Goal: Task Accomplishment & Management: Use online tool/utility

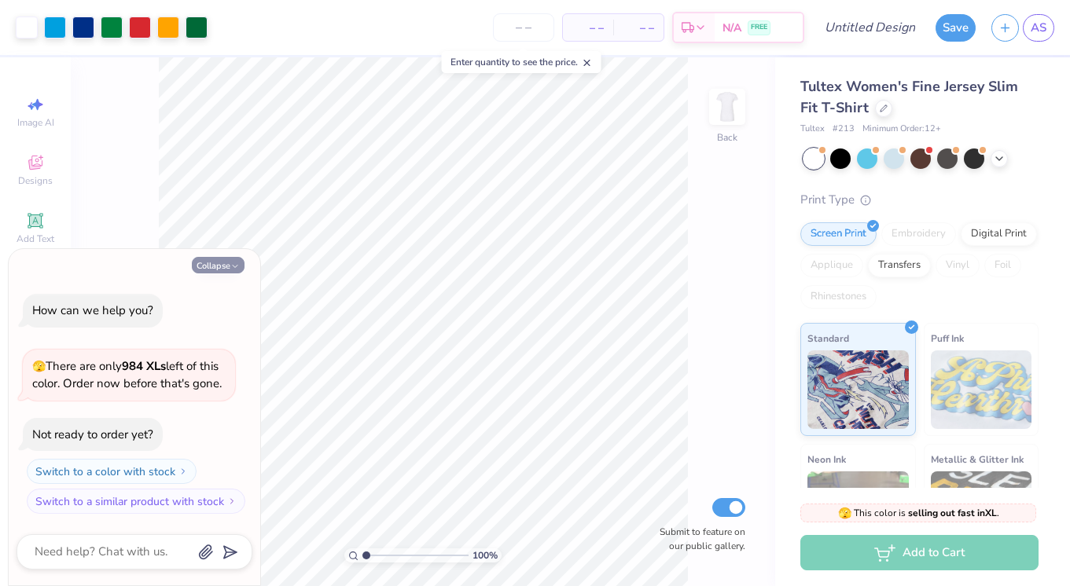
click at [215, 267] on button "Collapse" at bounding box center [218, 265] width 53 height 17
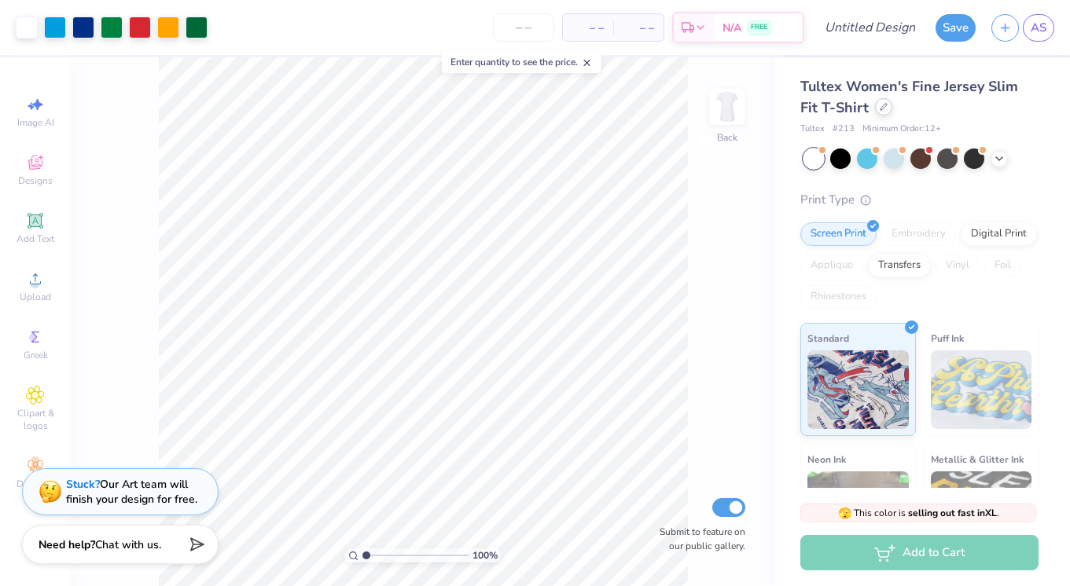
click at [880, 108] on icon at bounding box center [884, 107] width 8 height 8
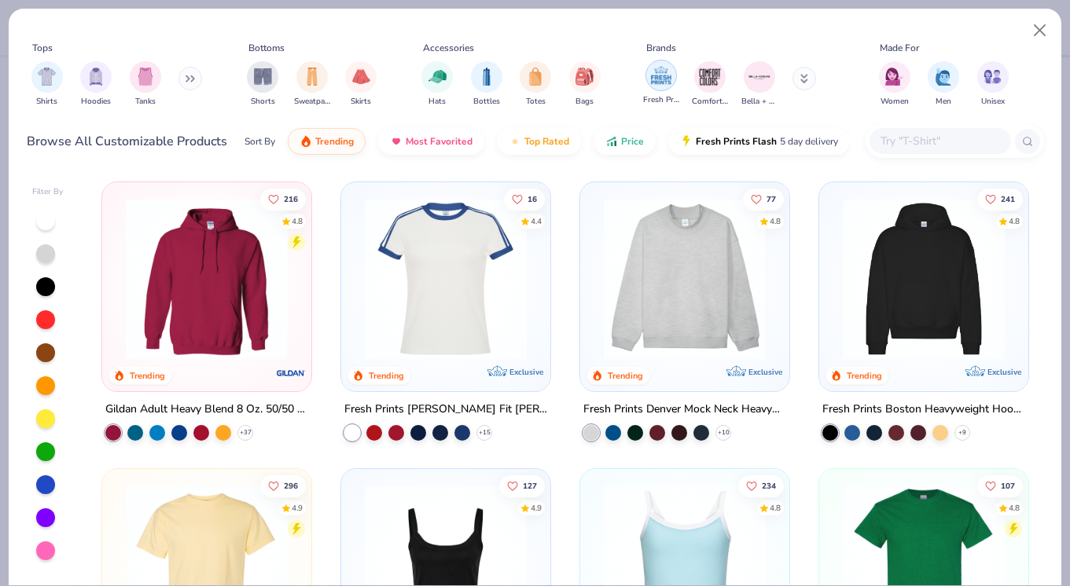
click at [662, 78] on img "filter for Fresh Prints" at bounding box center [661, 76] width 24 height 24
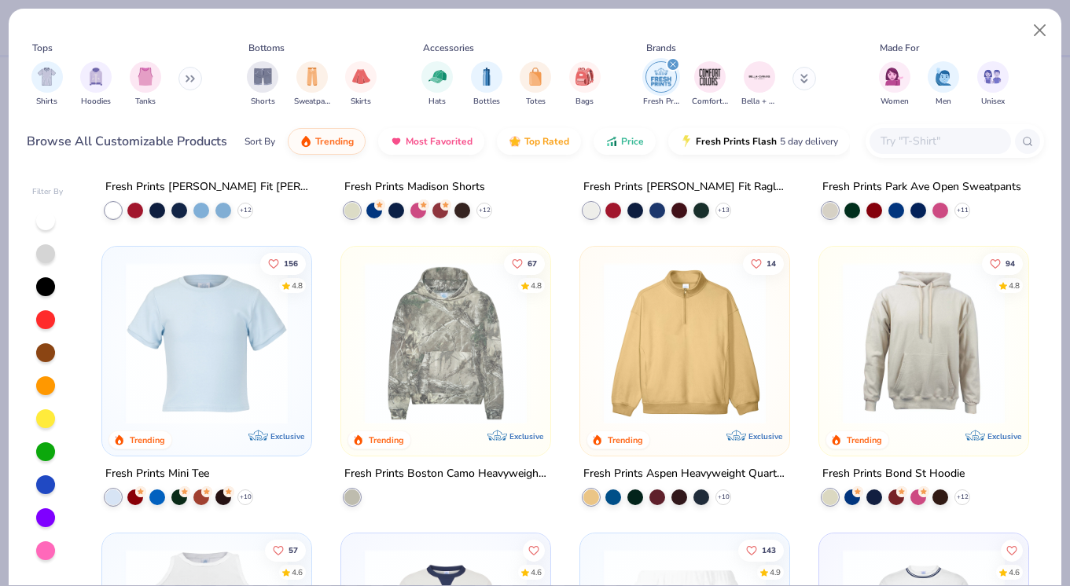
scroll to position [1080, 0]
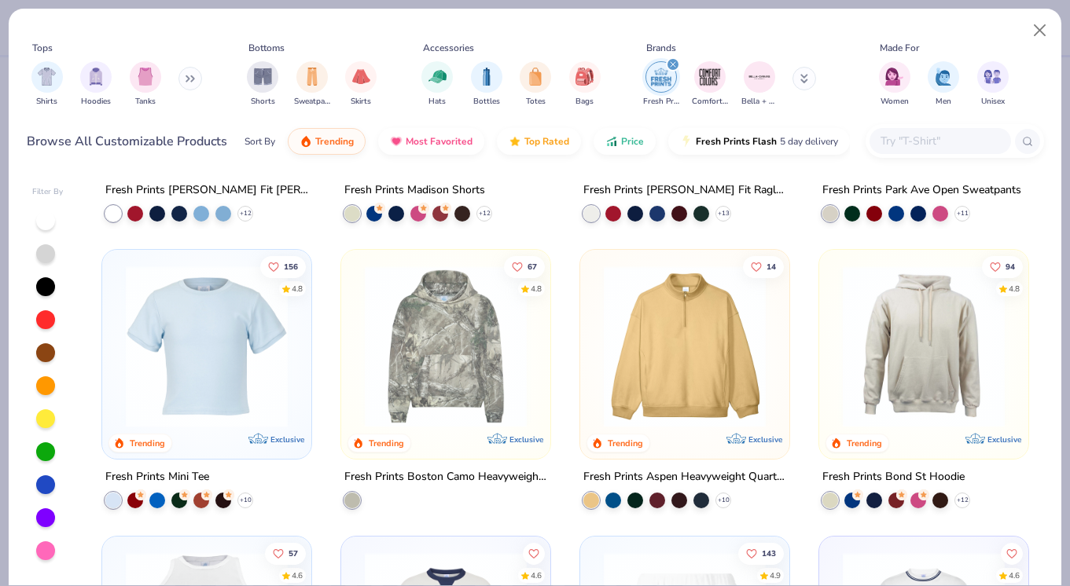
click at [261, 345] on img at bounding box center [207, 347] width 178 height 162
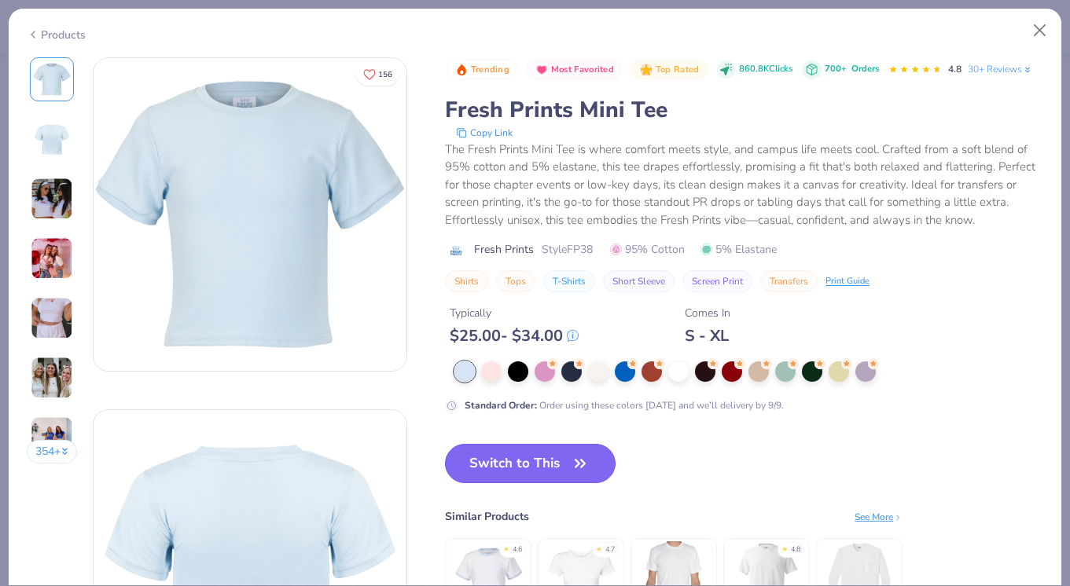
click at [520, 461] on div "Trending Most Favorited Top Rated 860.8K Clicks 700+ Orders 4.8 30+ Reviews Fre…" at bounding box center [744, 357] width 598 height 600
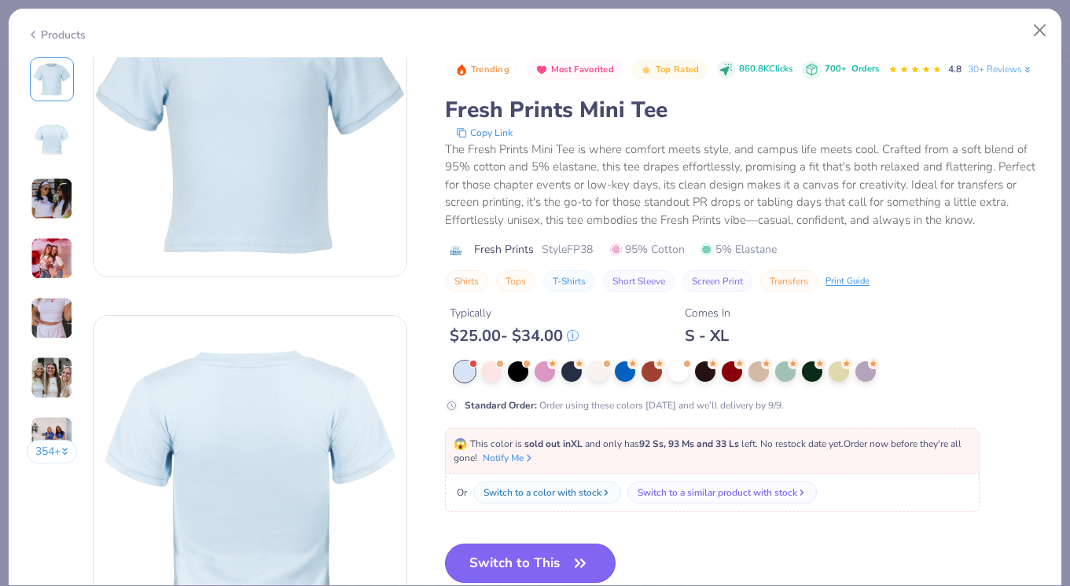
scroll to position [104, 0]
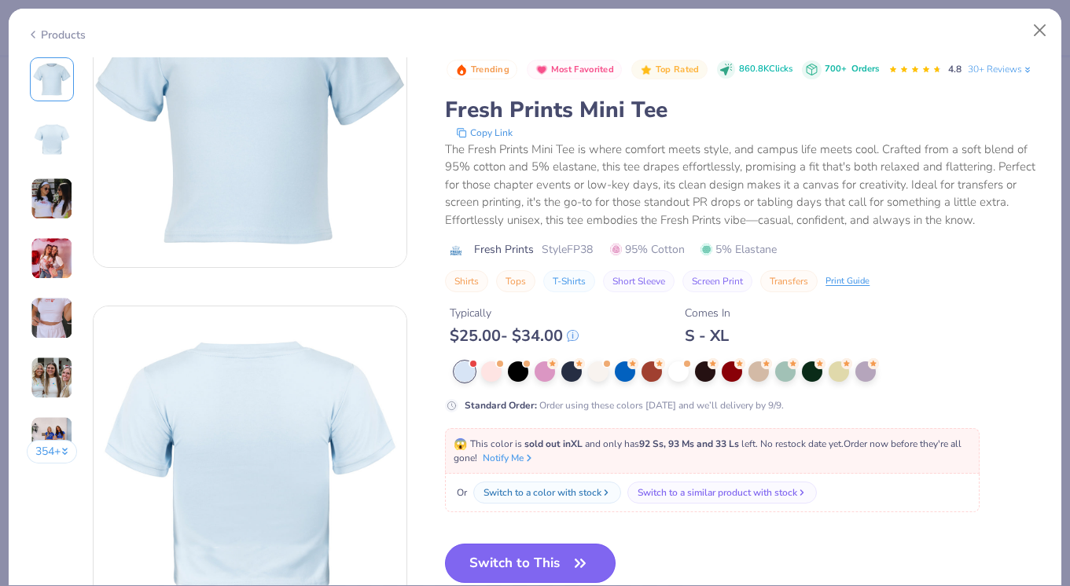
click at [531, 558] on button "Switch to This" at bounding box center [530, 563] width 171 height 39
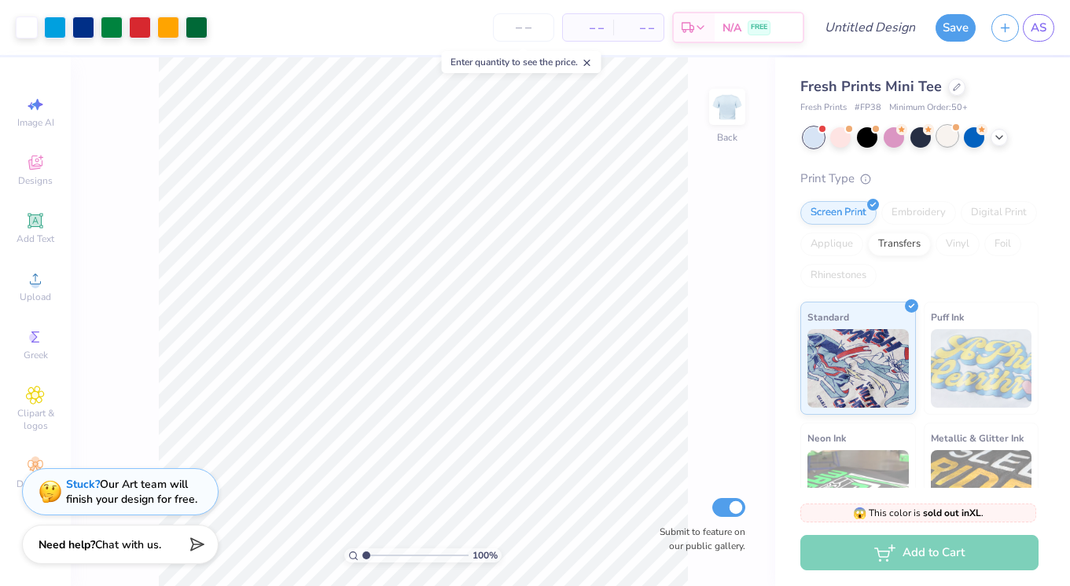
click at [952, 130] on span at bounding box center [955, 127] width 9 height 9
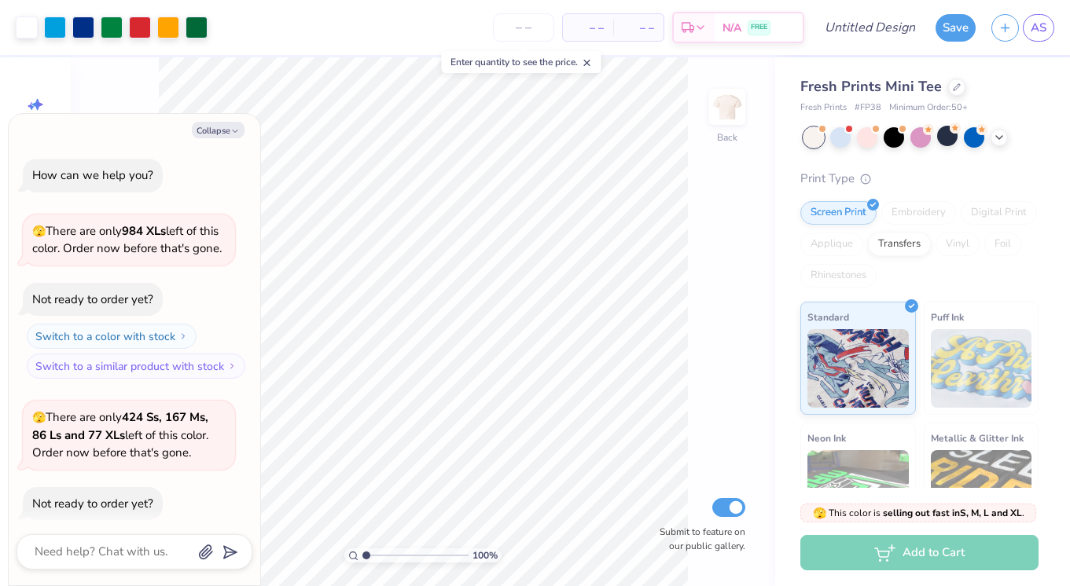
scroll to position [69, 0]
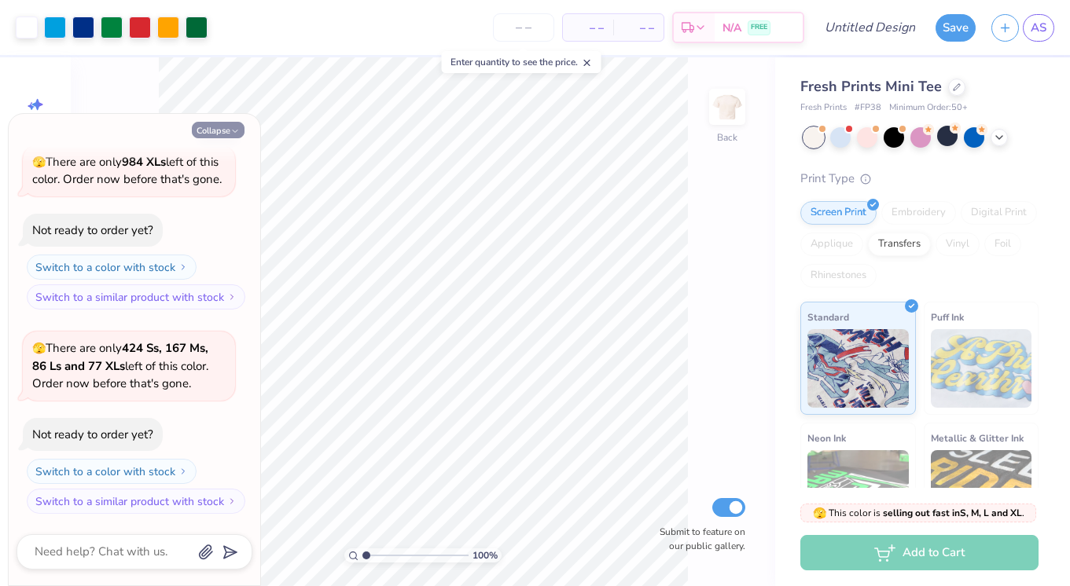
click at [212, 129] on button "Collapse" at bounding box center [218, 130] width 53 height 17
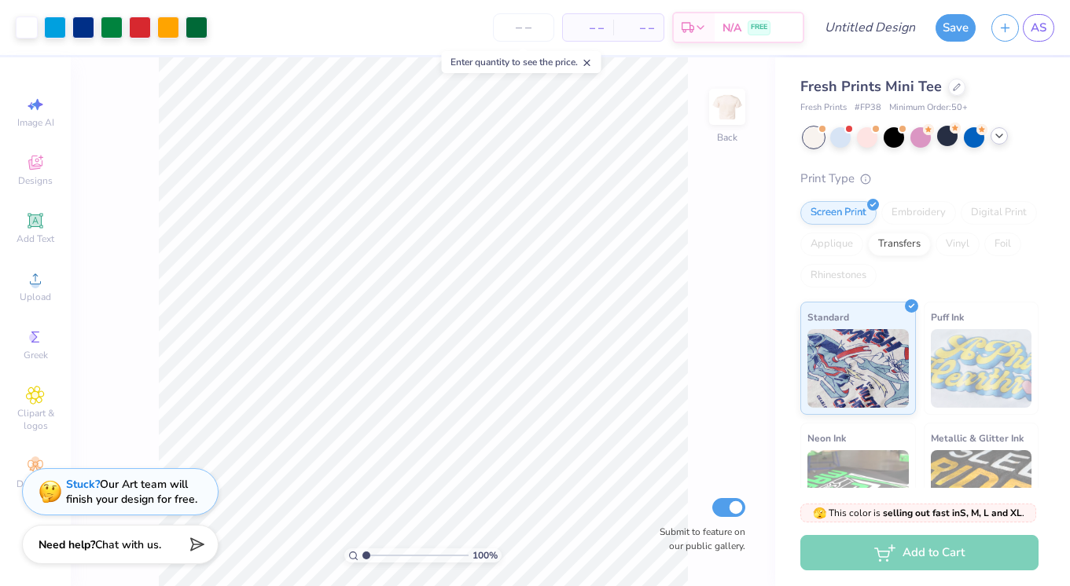
click at [1001, 137] on icon at bounding box center [999, 136] width 13 height 13
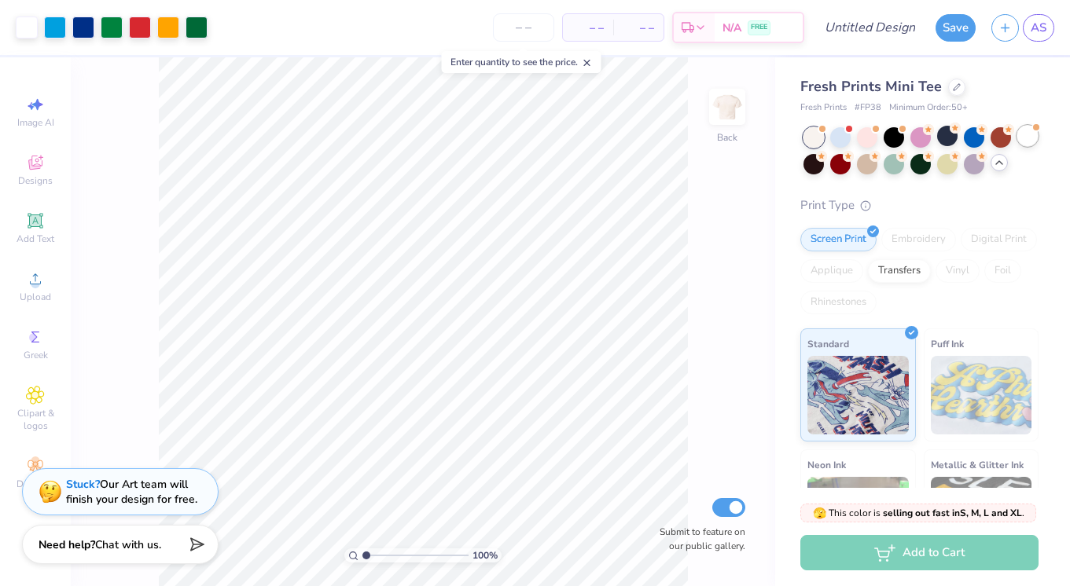
click at [1021, 138] on div at bounding box center [1027, 136] width 20 height 20
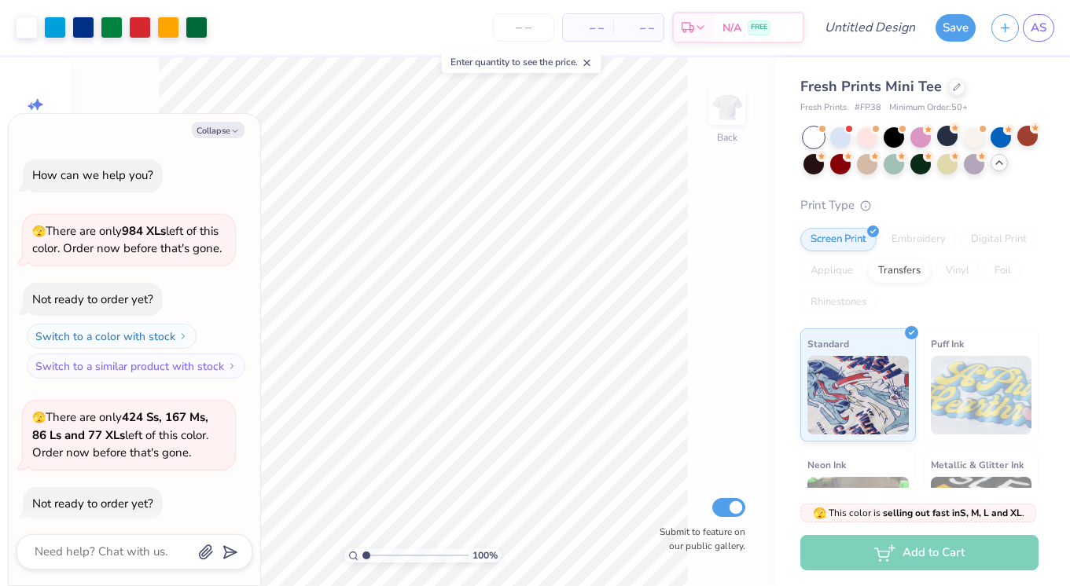
scroll to position [274, 0]
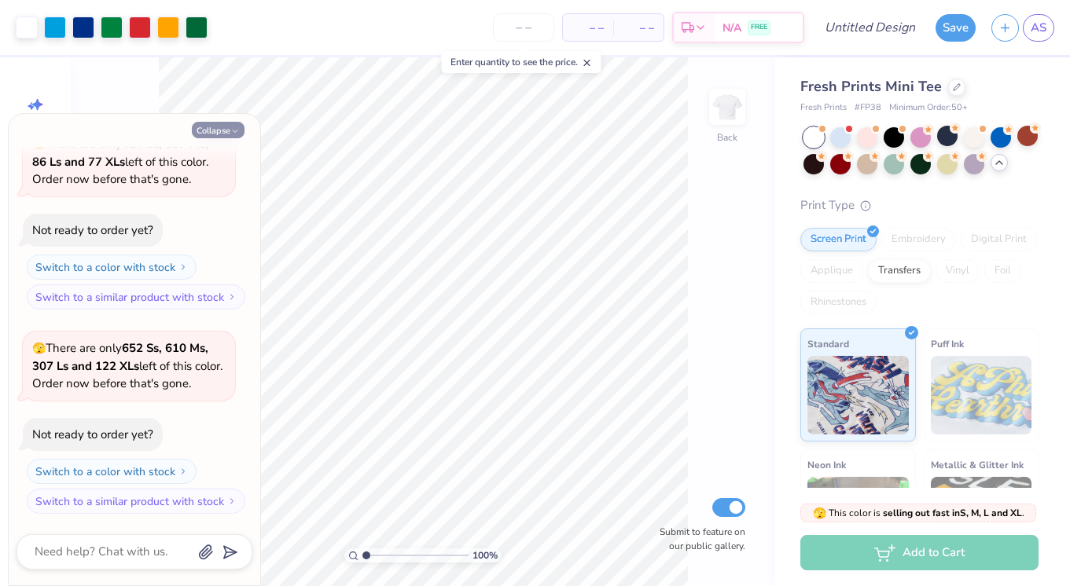
click at [232, 127] on icon "button" at bounding box center [234, 131] width 9 height 9
type textarea "x"
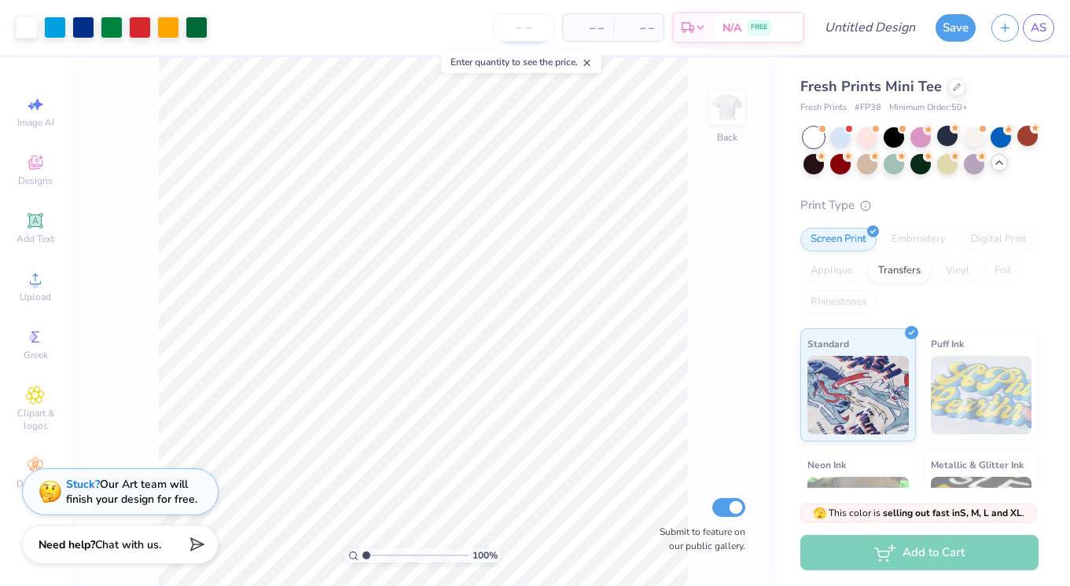
click at [539, 22] on input "number" at bounding box center [523, 27] width 61 height 28
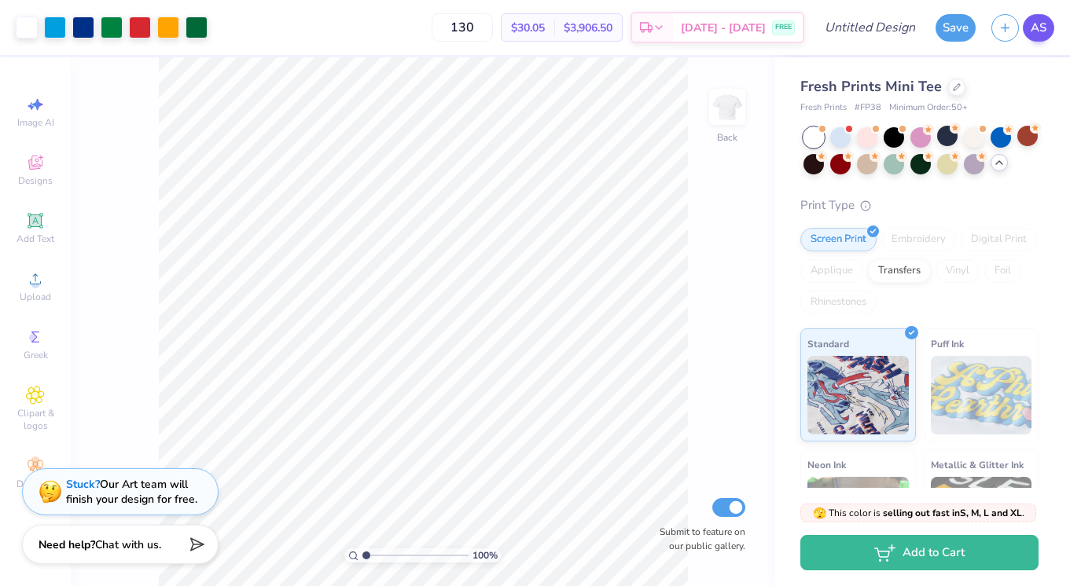
type input "130"
click at [1038, 17] on link "AS" at bounding box center [1038, 28] width 31 height 28
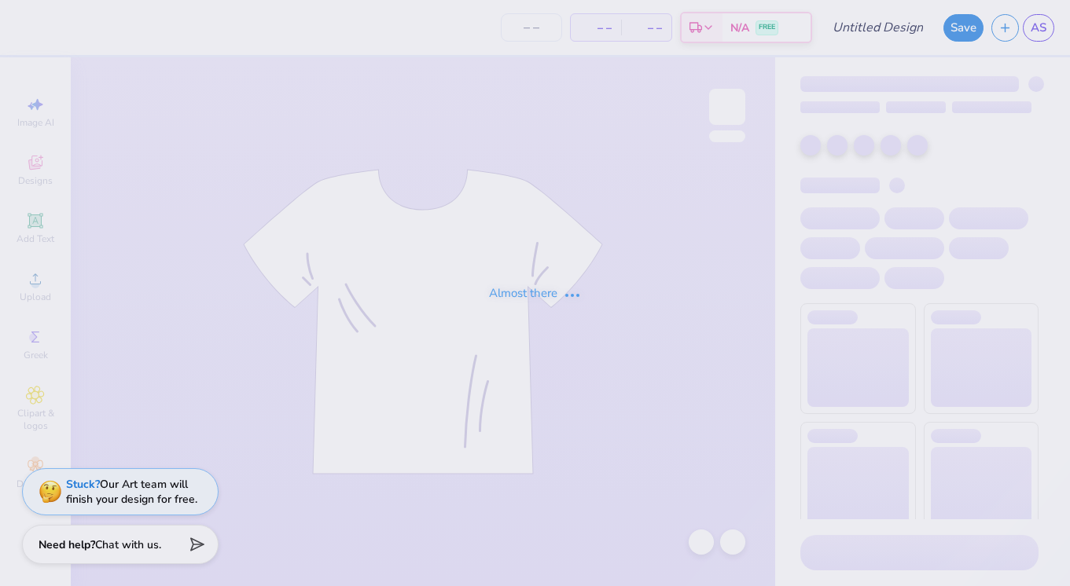
type input "100"
type input "[PERSON_NAME] - Pi Beta Phi"
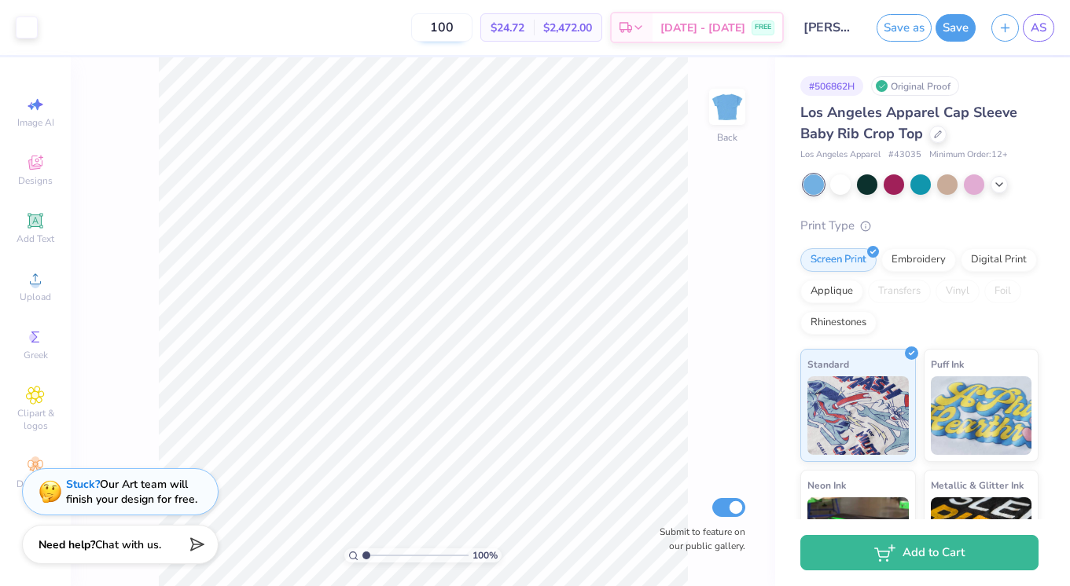
click at [472, 24] on input "100" at bounding box center [441, 27] width 61 height 28
click at [941, 132] on icon at bounding box center [938, 133] width 8 height 8
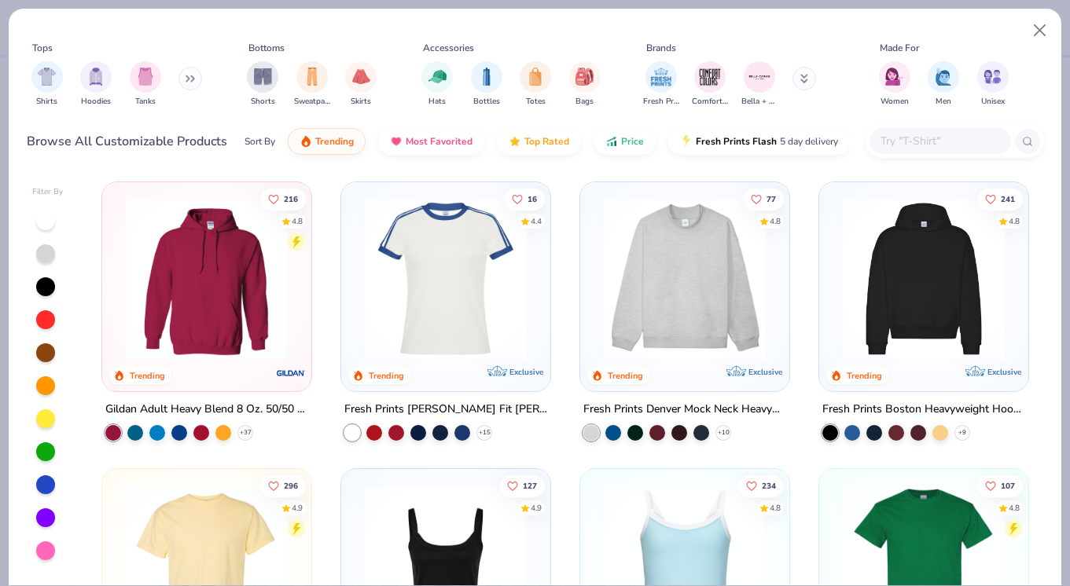
click at [185, 75] on button at bounding box center [190, 79] width 24 height 24
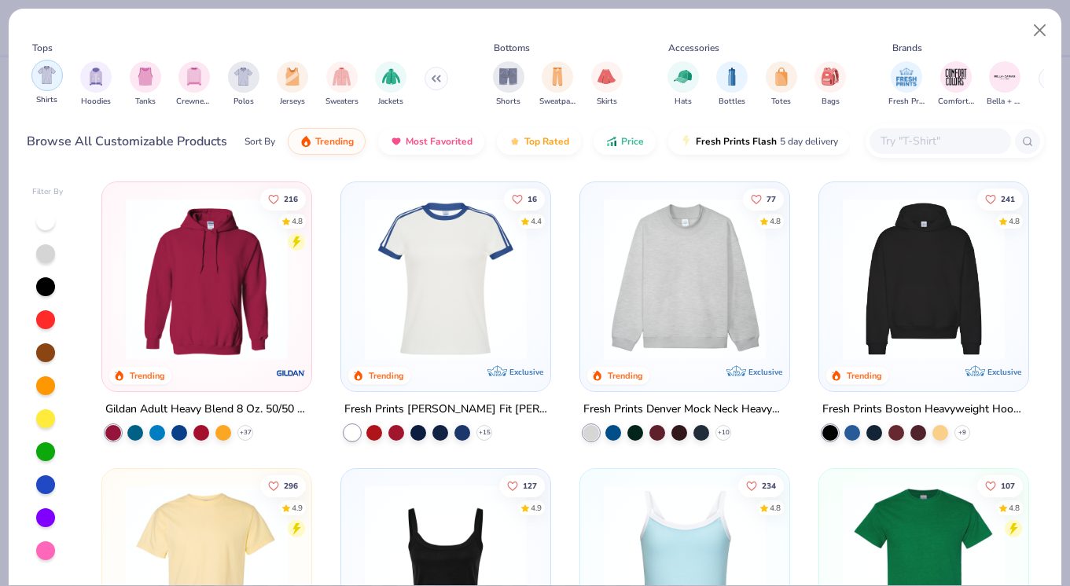
click at [39, 78] on img "filter for Shirts" at bounding box center [47, 75] width 18 height 18
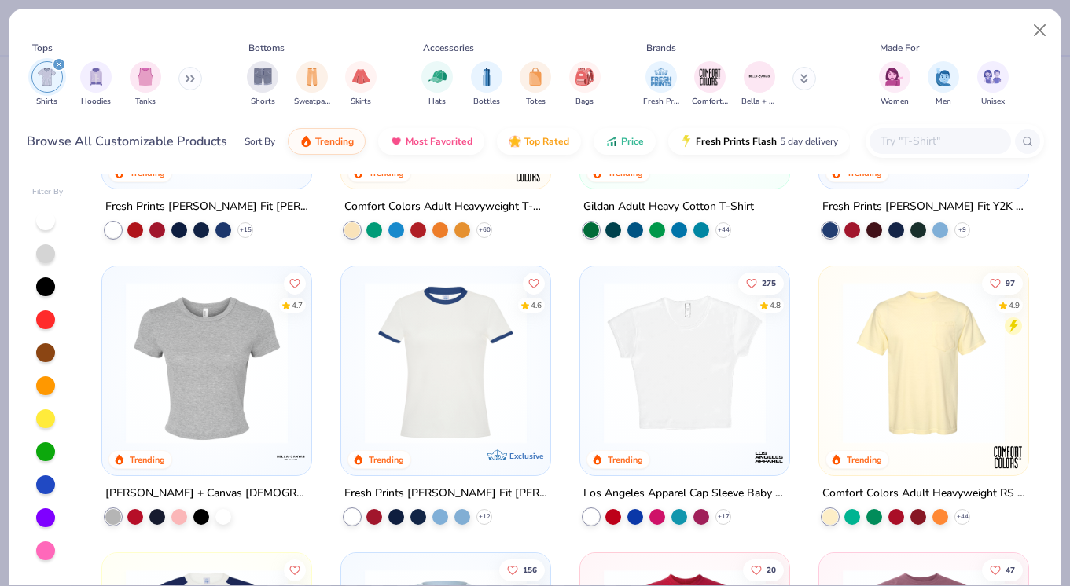
scroll to position [218, 0]
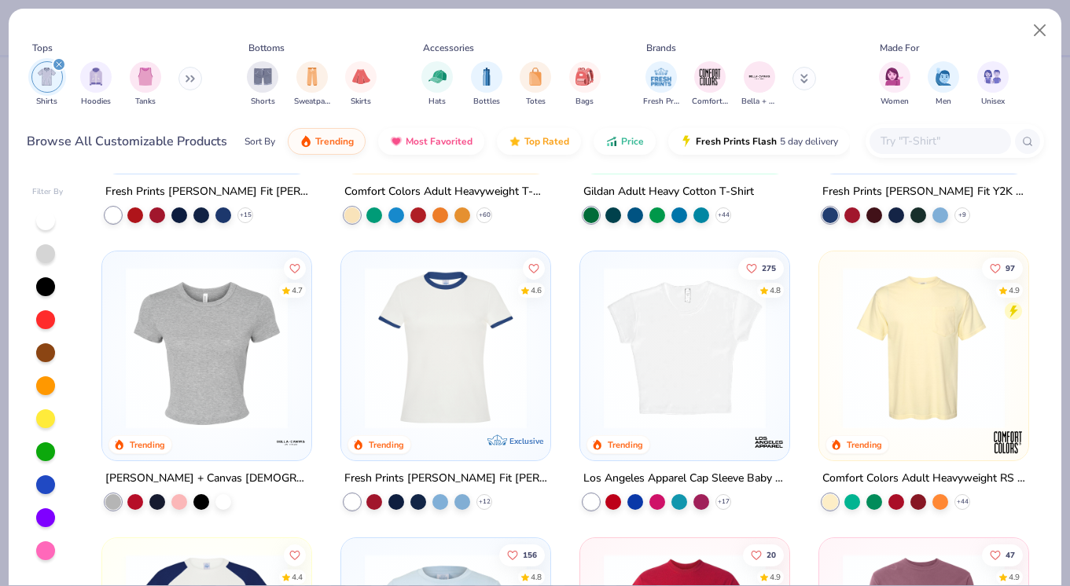
click at [719, 340] on img at bounding box center [685, 348] width 178 height 162
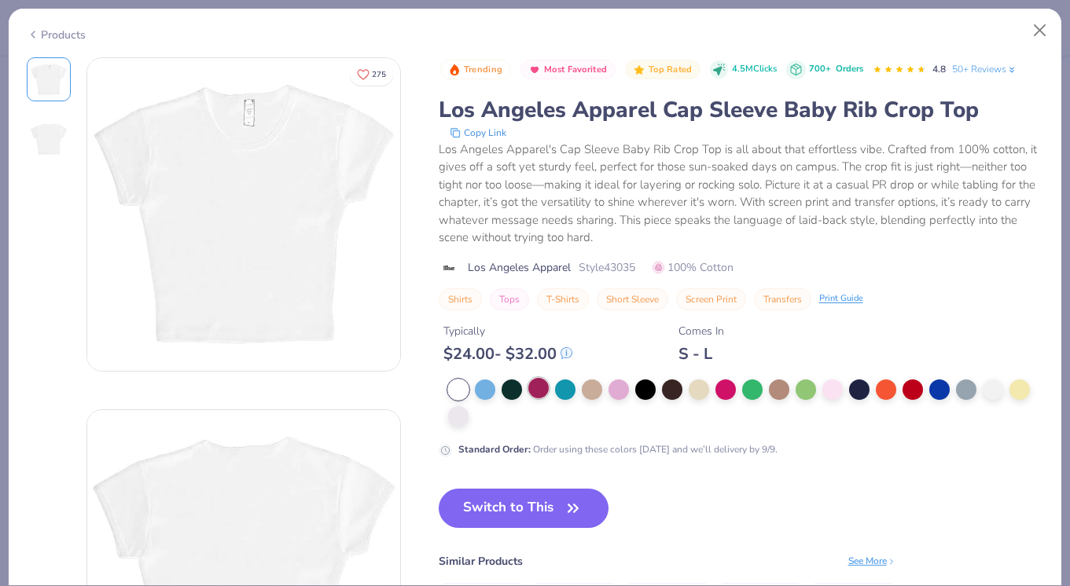
click at [542, 385] on div at bounding box center [538, 388] width 20 height 20
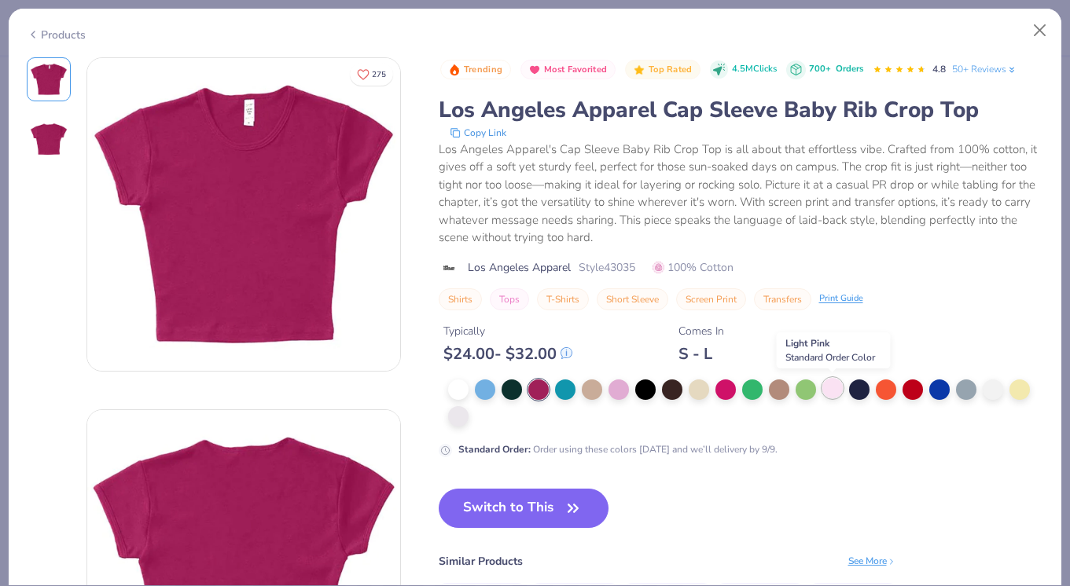
click at [833, 392] on div at bounding box center [832, 388] width 20 height 20
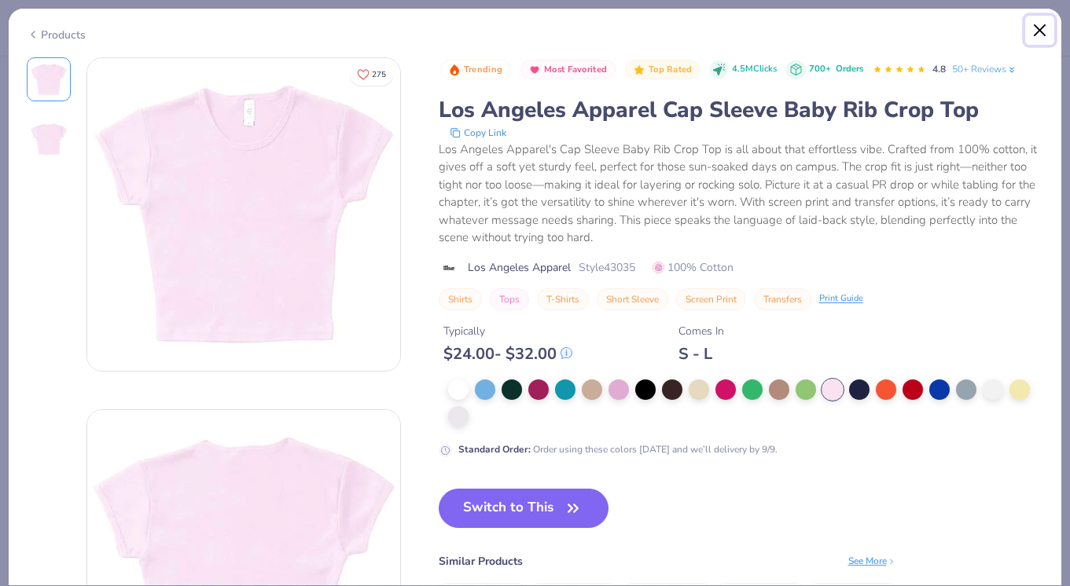
click at [1043, 28] on button "Close" at bounding box center [1040, 31] width 30 height 30
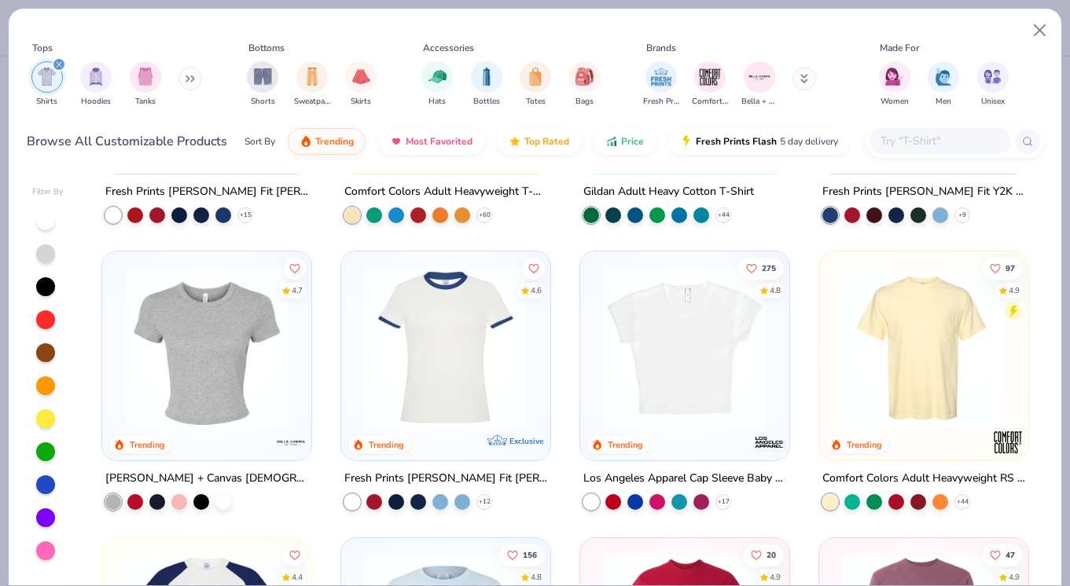
click at [210, 346] on img at bounding box center [207, 348] width 178 height 162
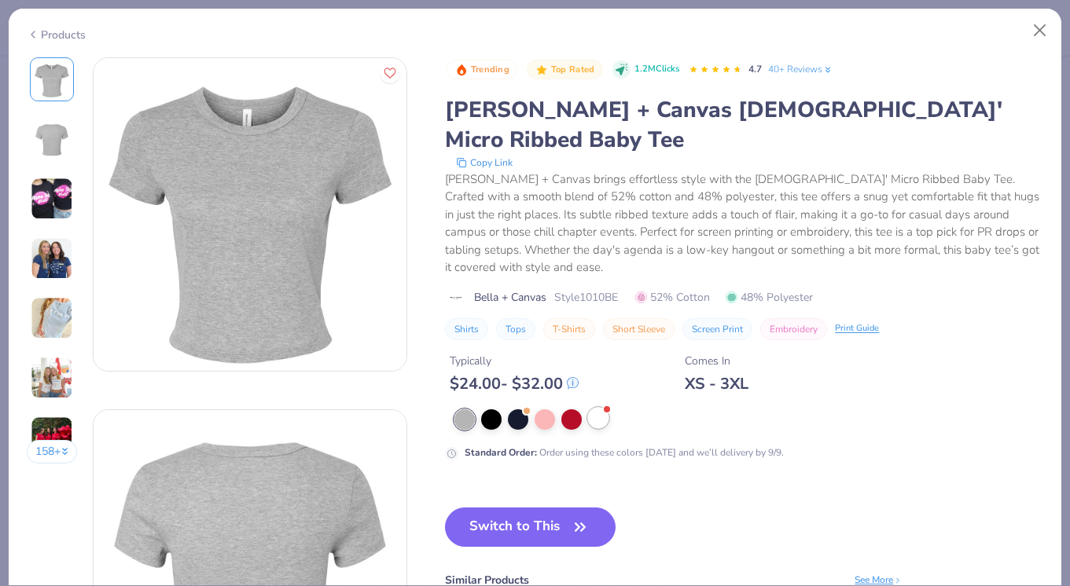
click at [590, 408] on div at bounding box center [598, 418] width 20 height 20
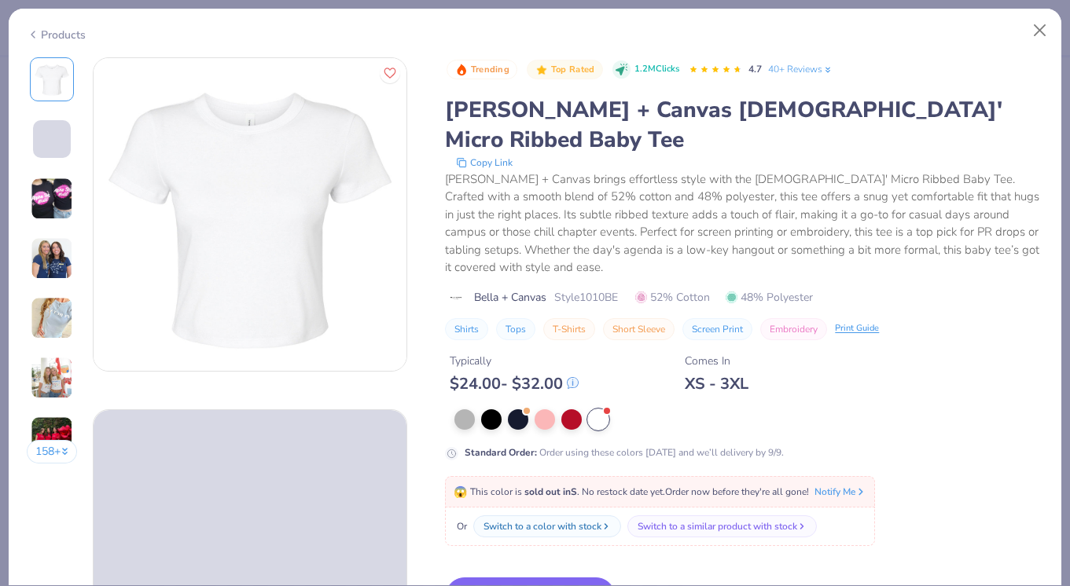
click at [50, 260] on img at bounding box center [52, 258] width 42 height 42
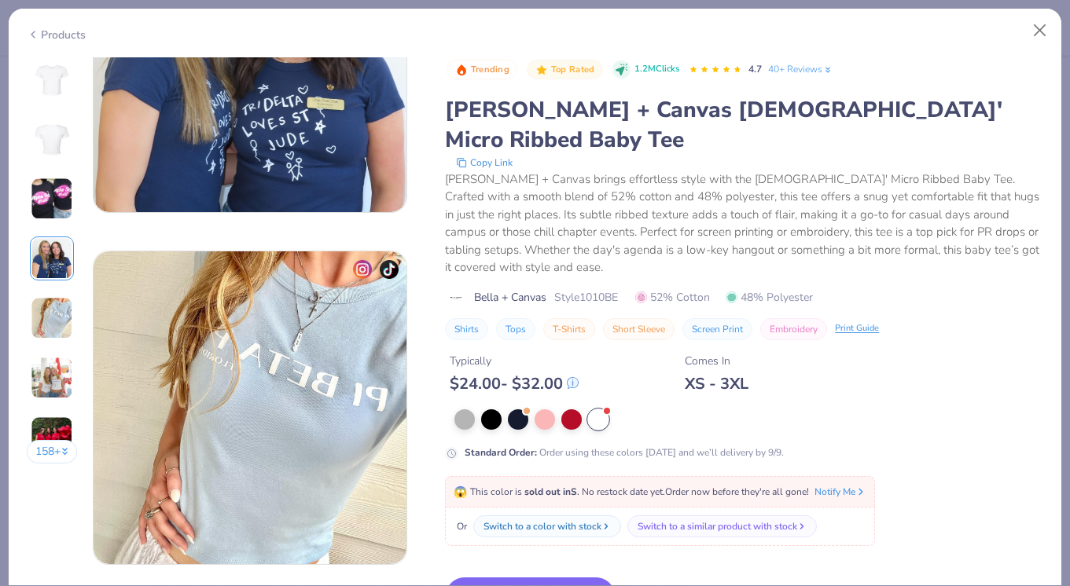
scroll to position [1232, 0]
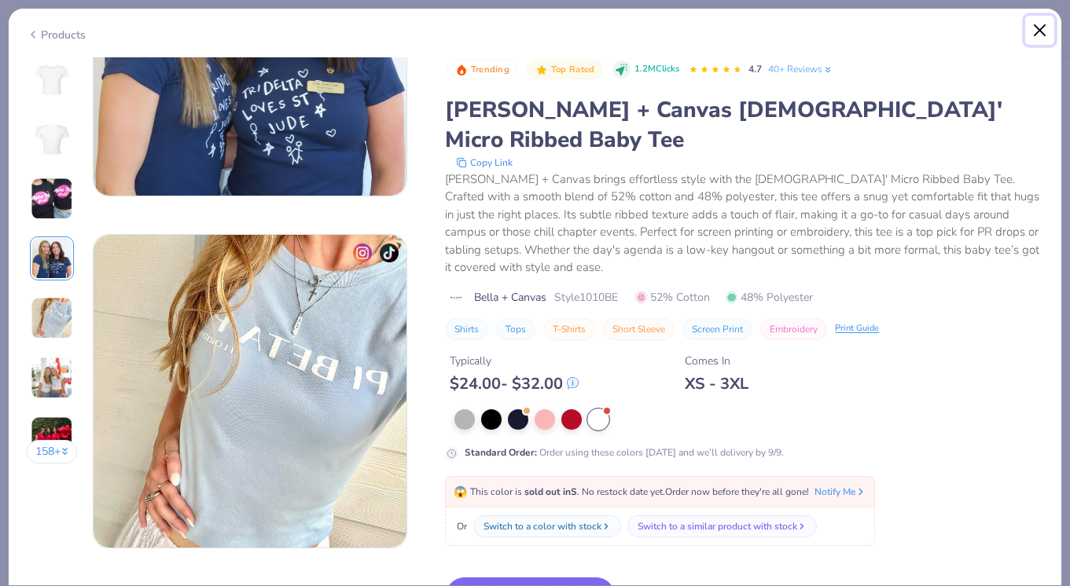
click at [1034, 34] on button "Close" at bounding box center [1040, 31] width 30 height 30
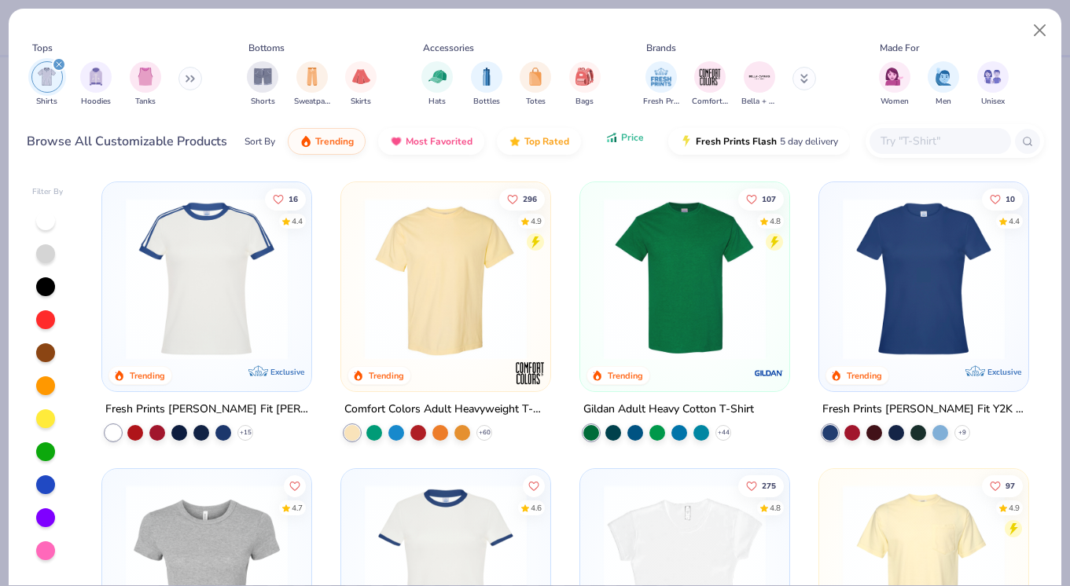
click at [614, 140] on icon "button" at bounding box center [615, 140] width 2 height 6
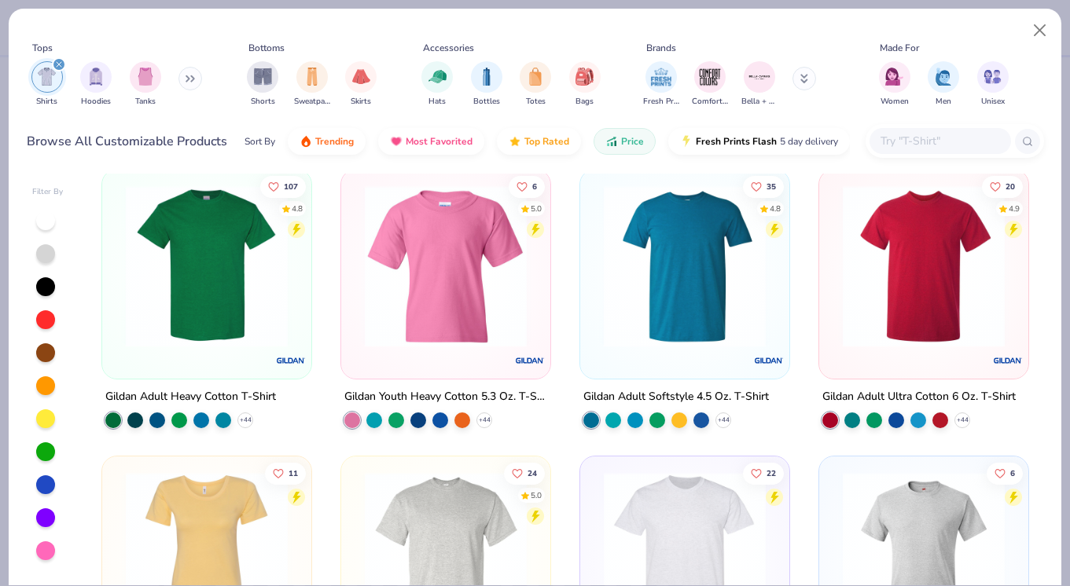
scroll to position [2, 0]
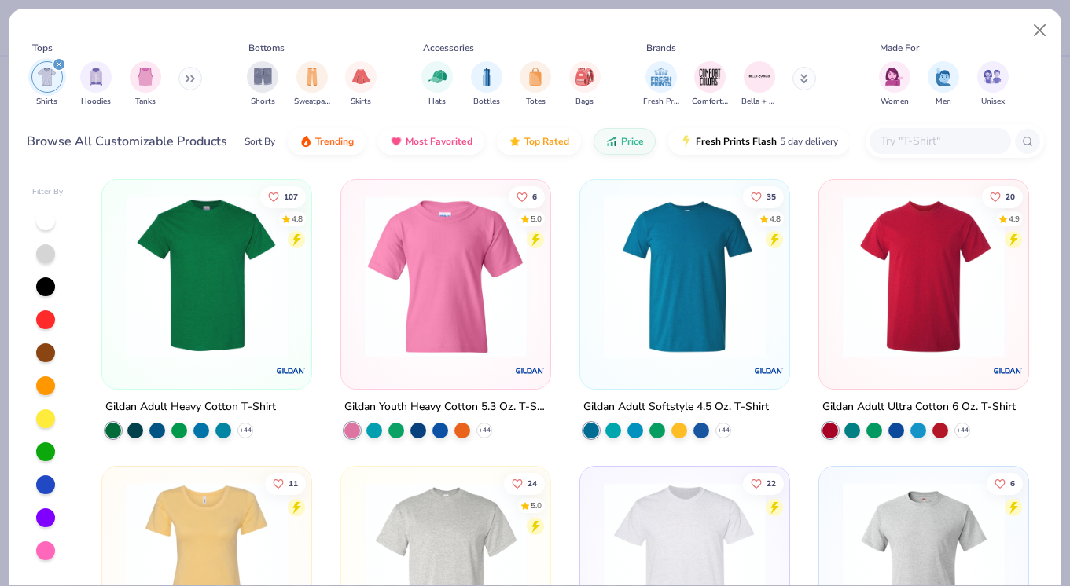
click at [688, 355] on img at bounding box center [685, 277] width 178 height 162
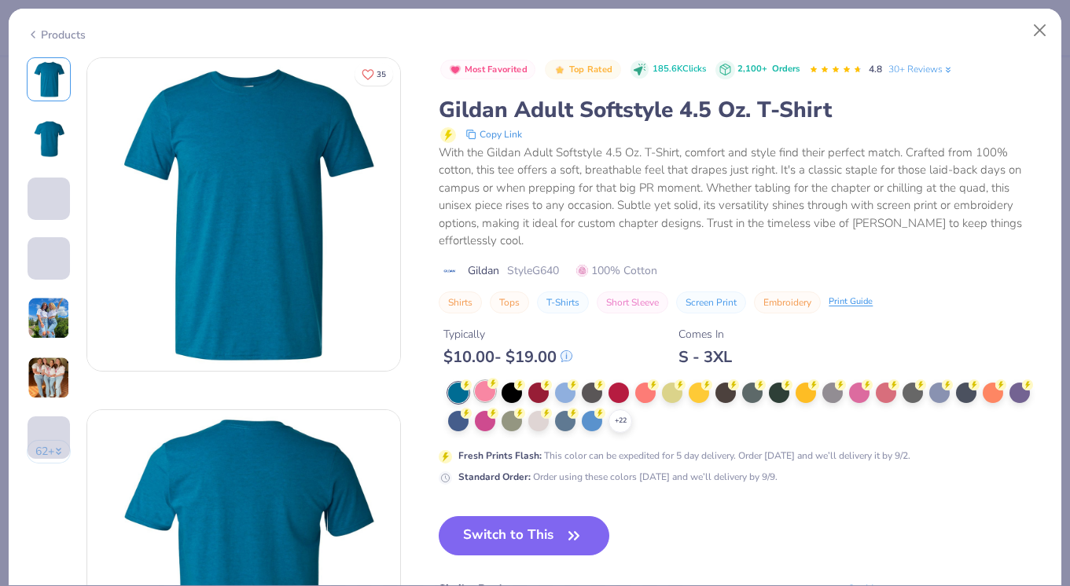
click at [472, 388] on circle at bounding box center [466, 385] width 11 height 11
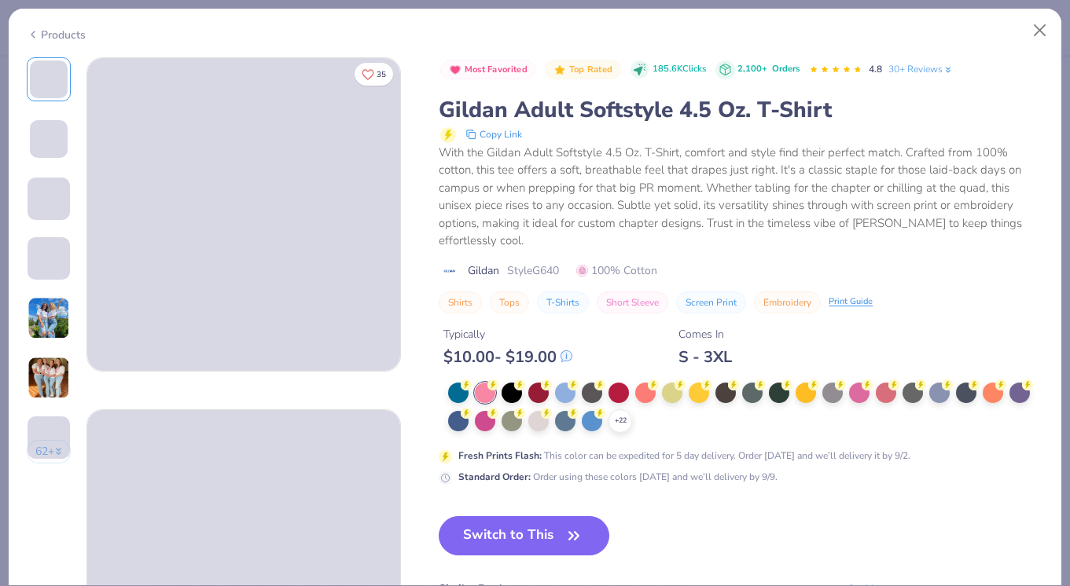
click at [47, 364] on img at bounding box center [49, 378] width 42 height 42
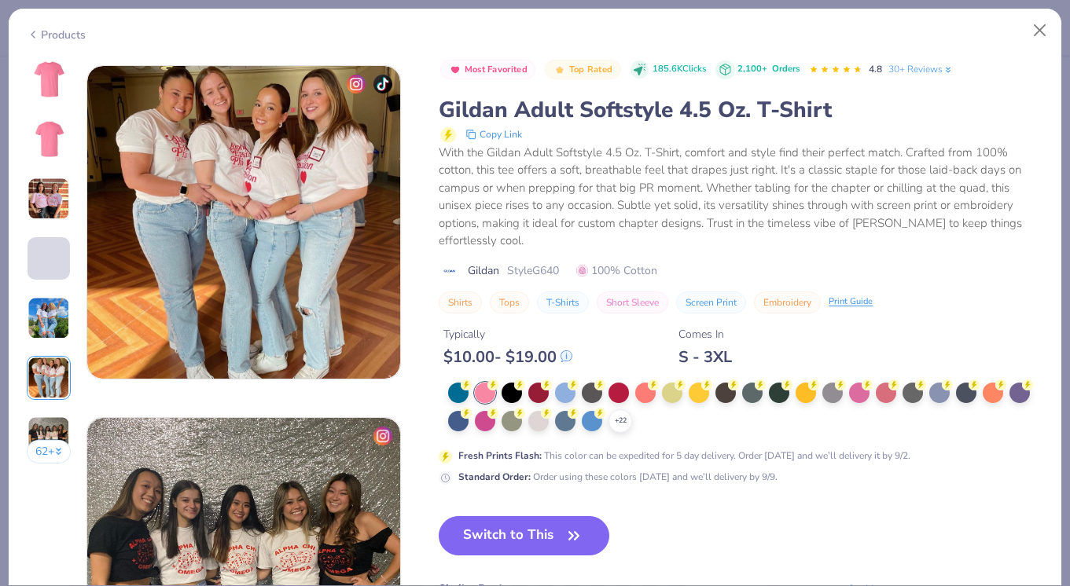
scroll to position [1761, 0]
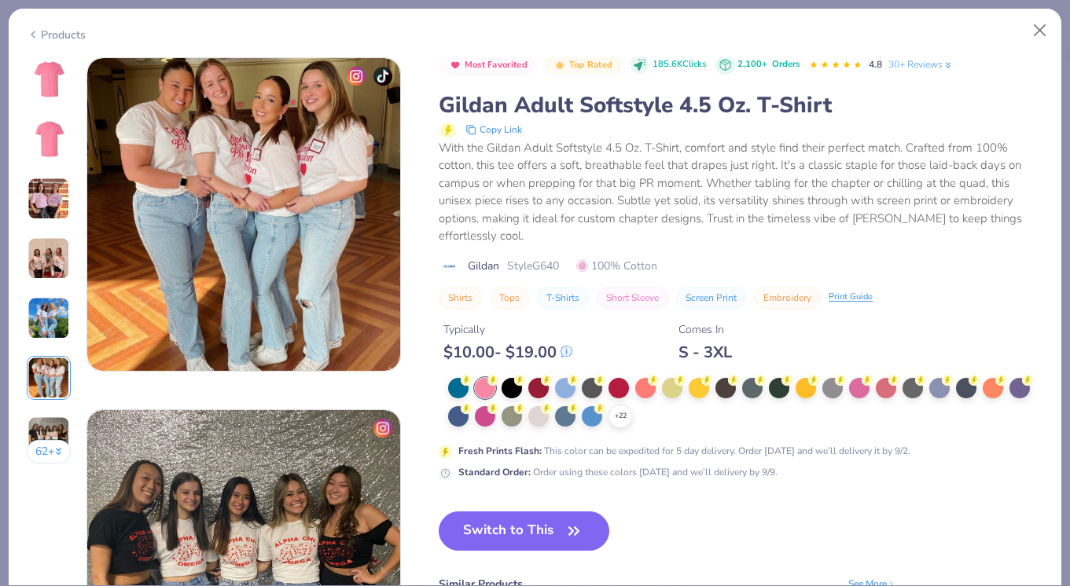
click at [60, 311] on img at bounding box center [49, 318] width 42 height 42
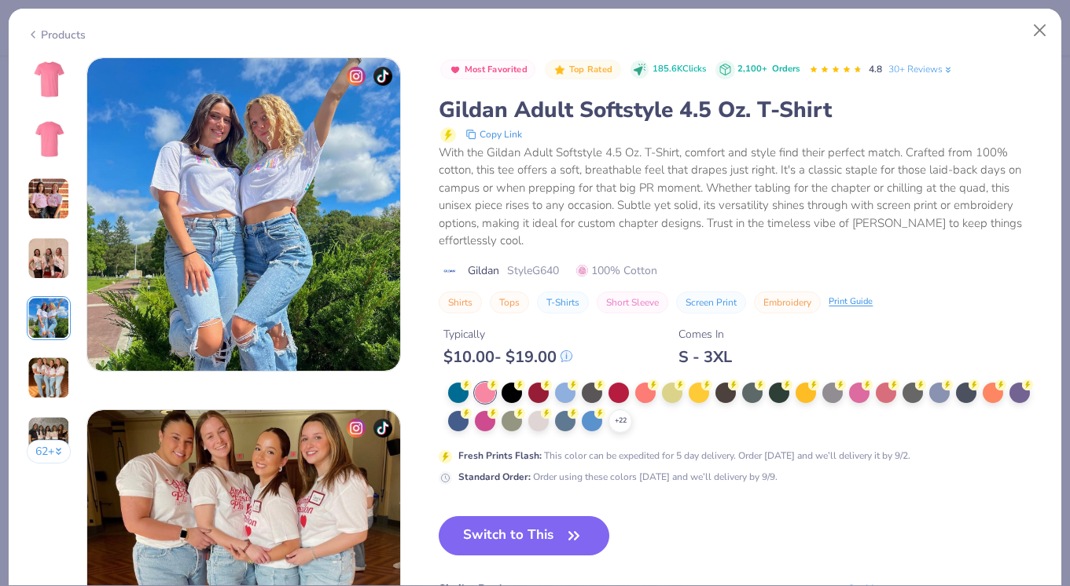
click at [57, 269] on img at bounding box center [49, 258] width 42 height 42
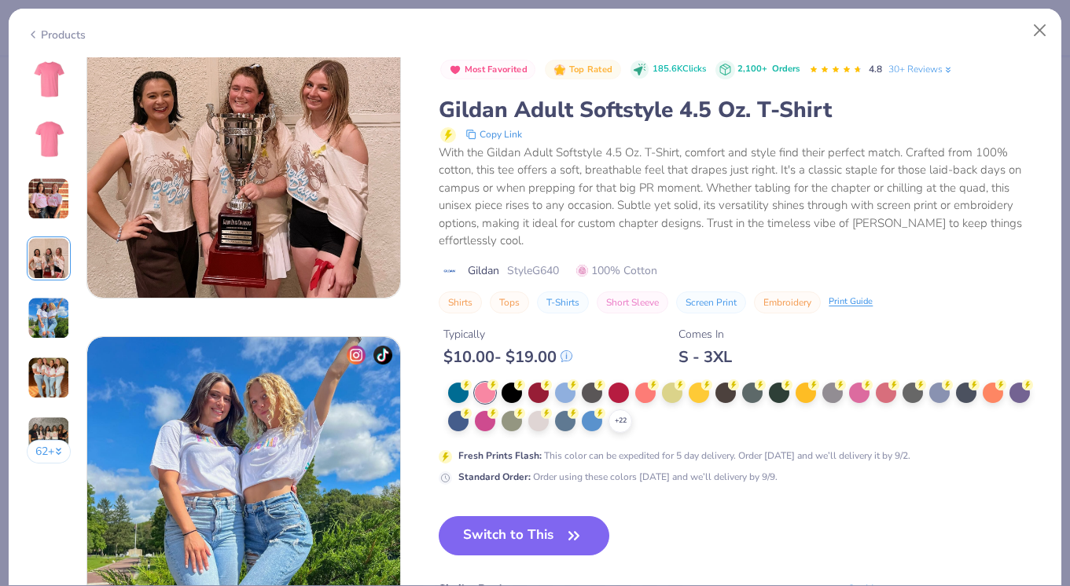
scroll to position [1057, 0]
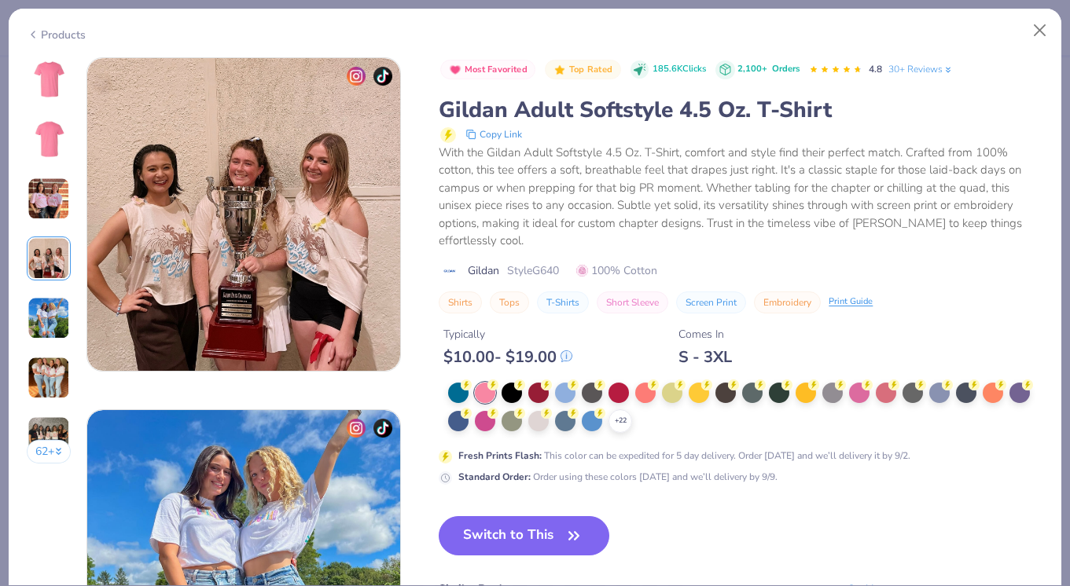
click at [57, 212] on img at bounding box center [49, 199] width 42 height 42
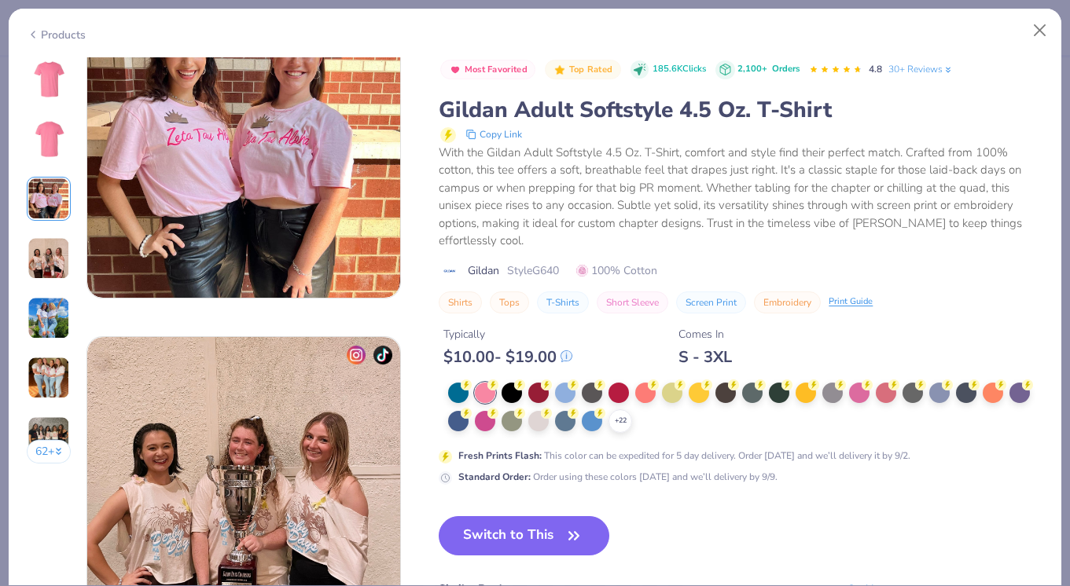
scroll to position [704, 0]
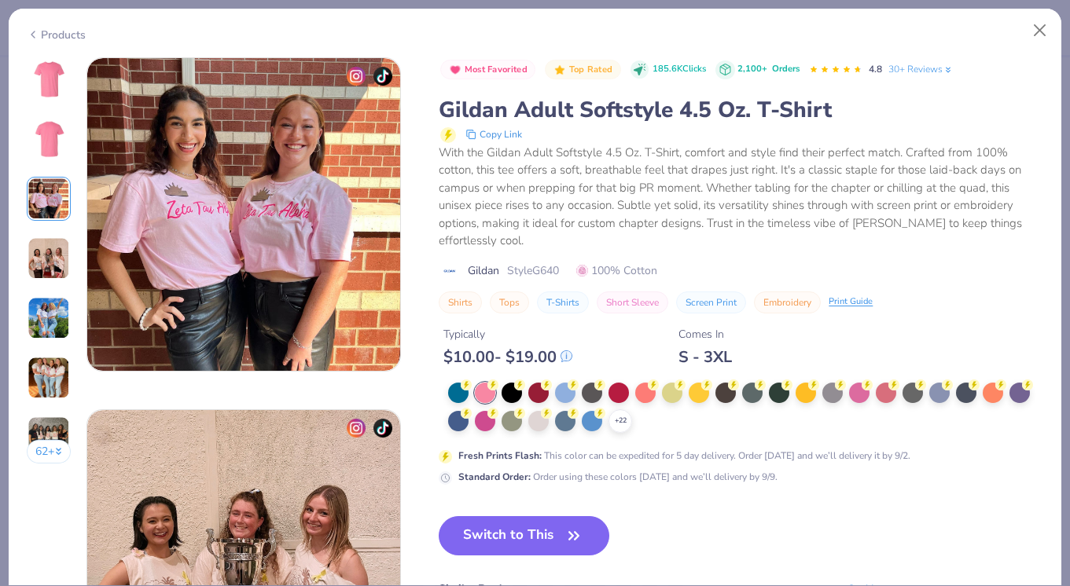
click at [46, 428] on img at bounding box center [49, 438] width 42 height 42
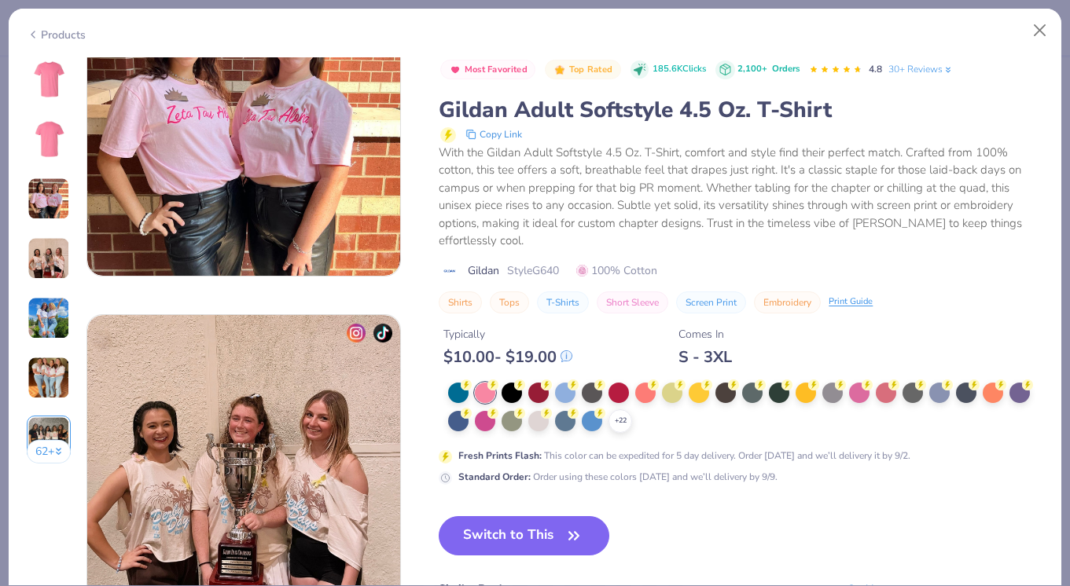
scroll to position [727, 0]
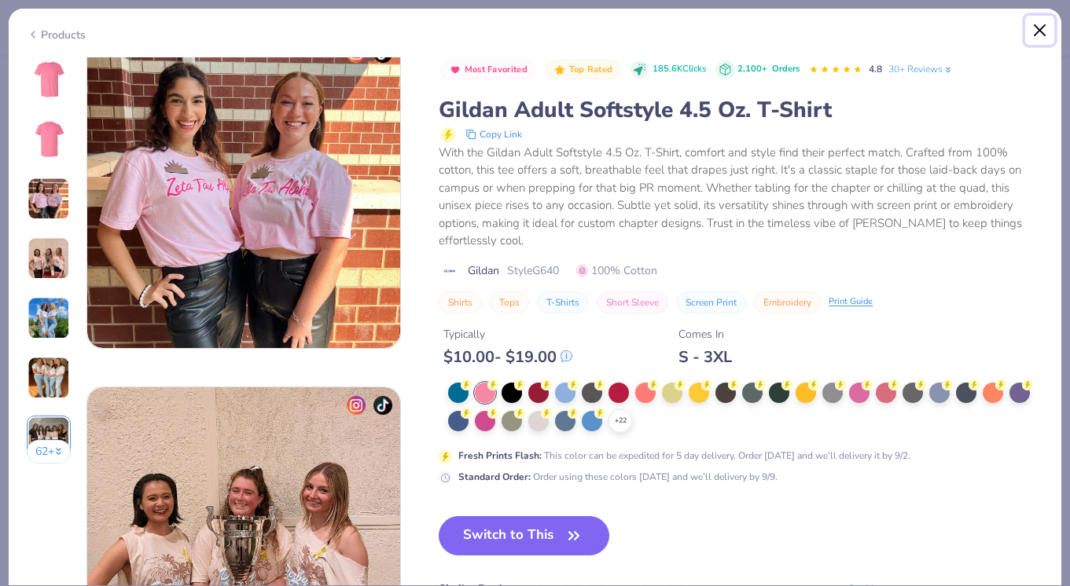
click at [1043, 25] on button "Close" at bounding box center [1040, 31] width 30 height 30
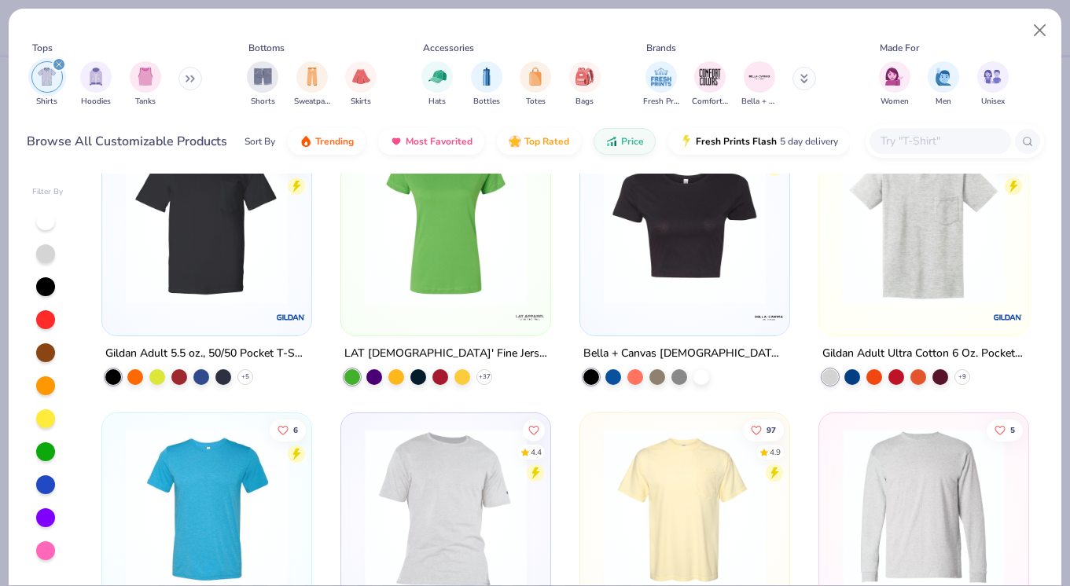
scroll to position [3796, 0]
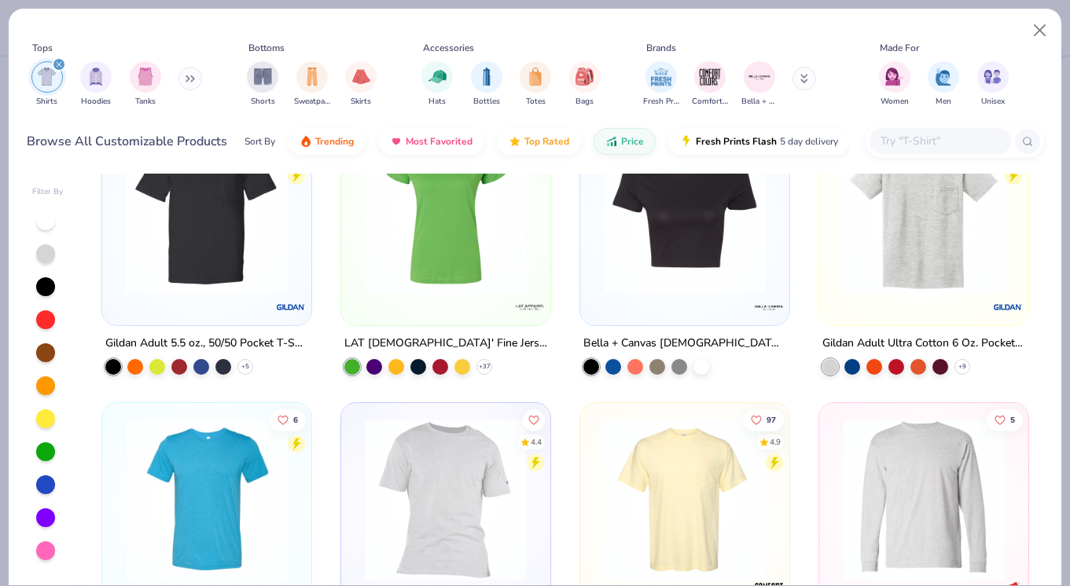
click at [682, 233] on img at bounding box center [685, 213] width 178 height 162
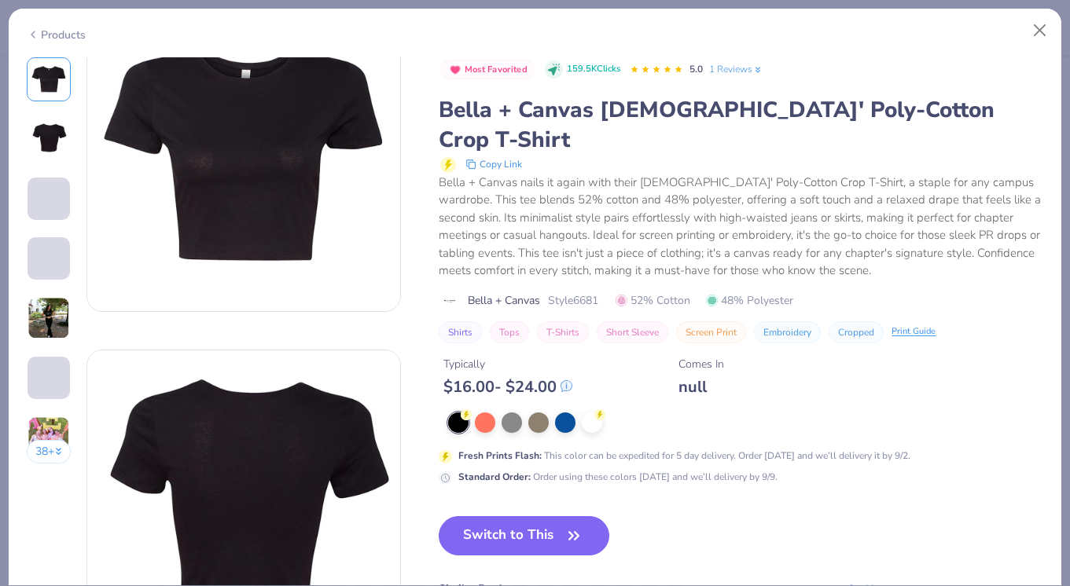
scroll to position [88, 0]
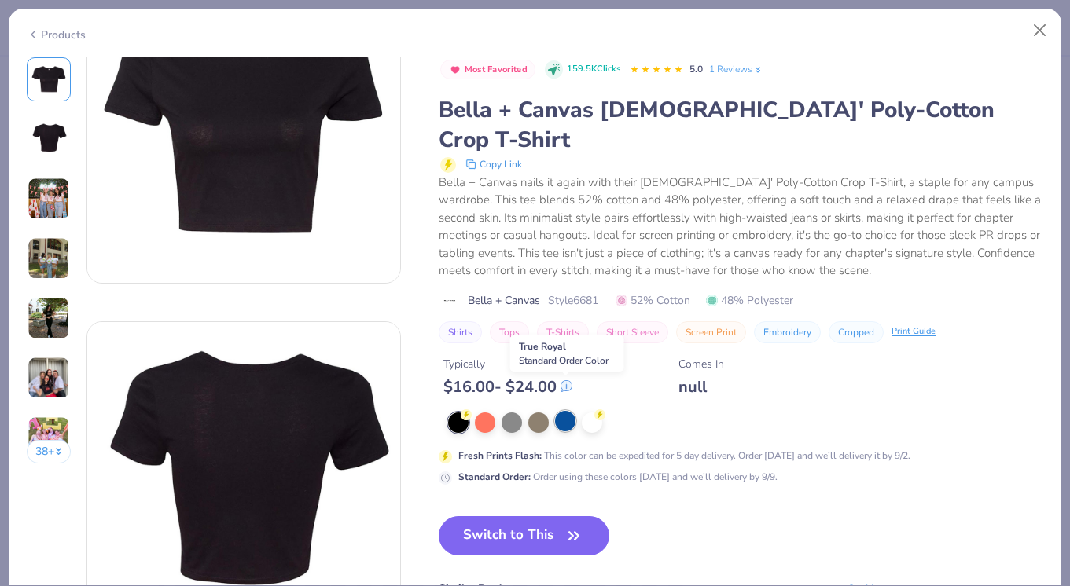
click at [572, 411] on div at bounding box center [565, 421] width 20 height 20
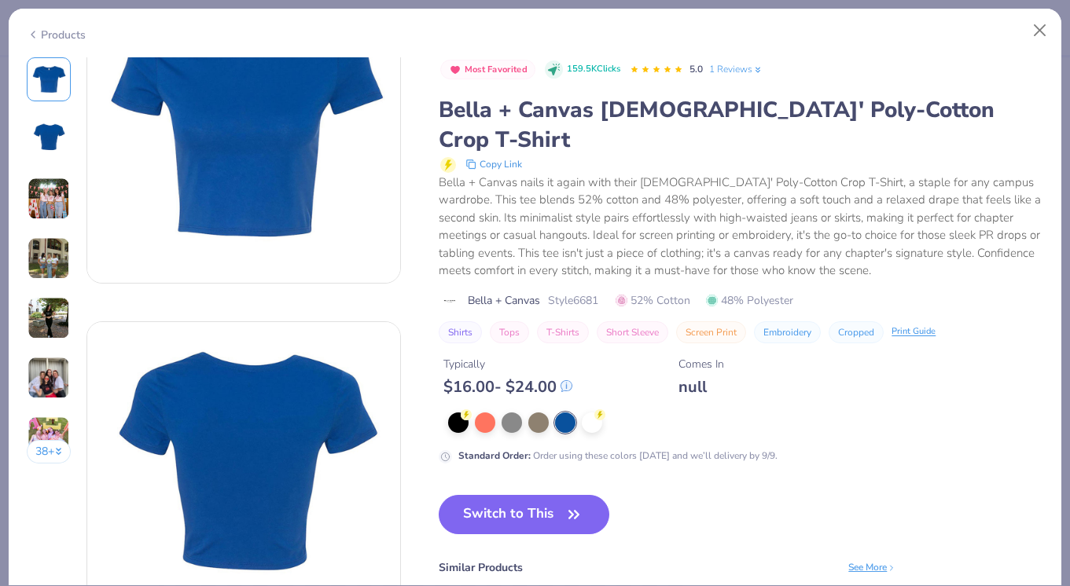
click at [57, 256] on img at bounding box center [49, 258] width 42 height 42
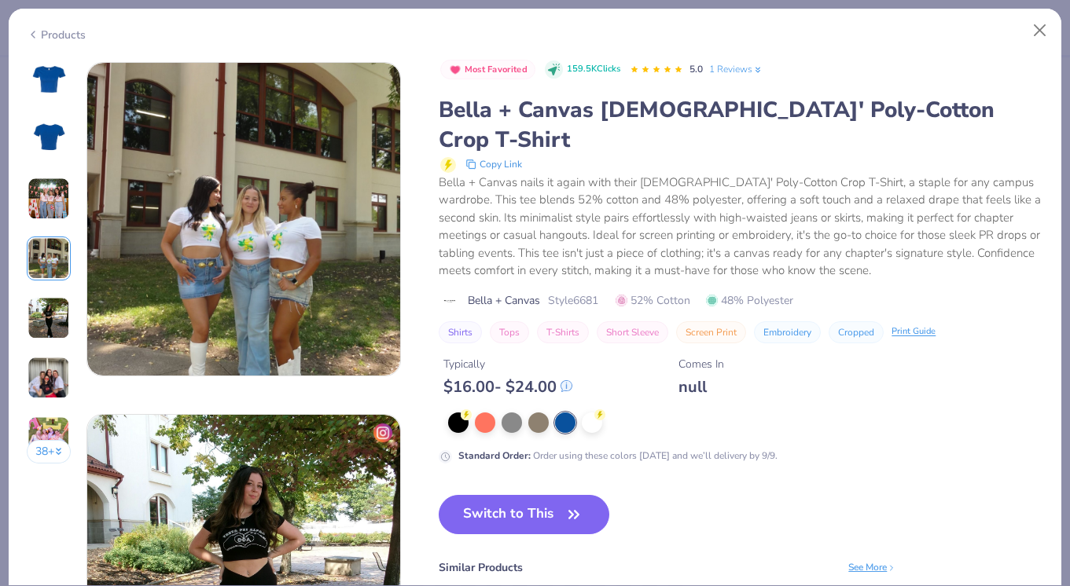
scroll to position [1057, 0]
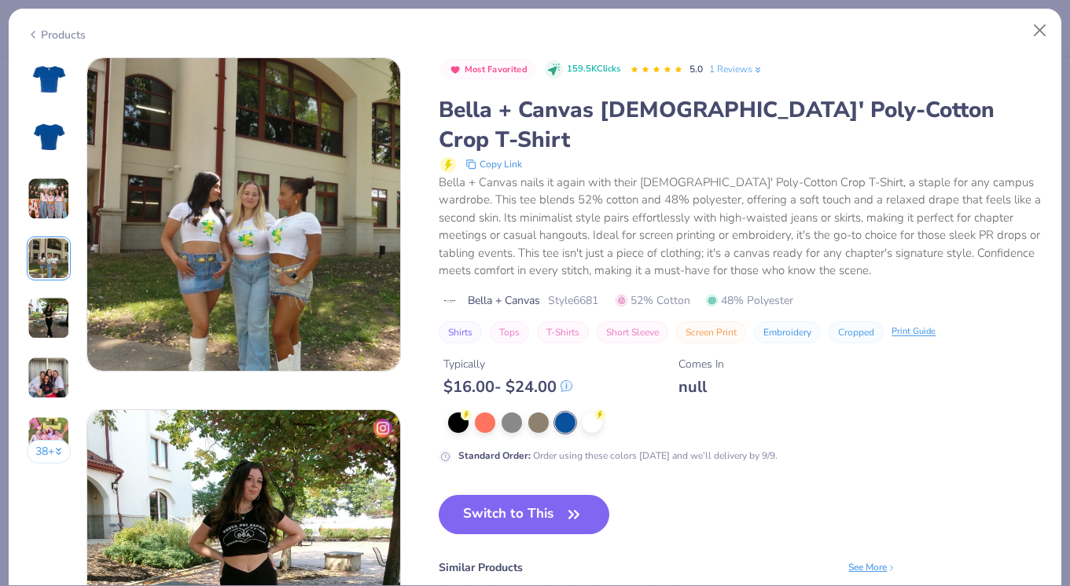
click at [59, 197] on img at bounding box center [49, 199] width 42 height 42
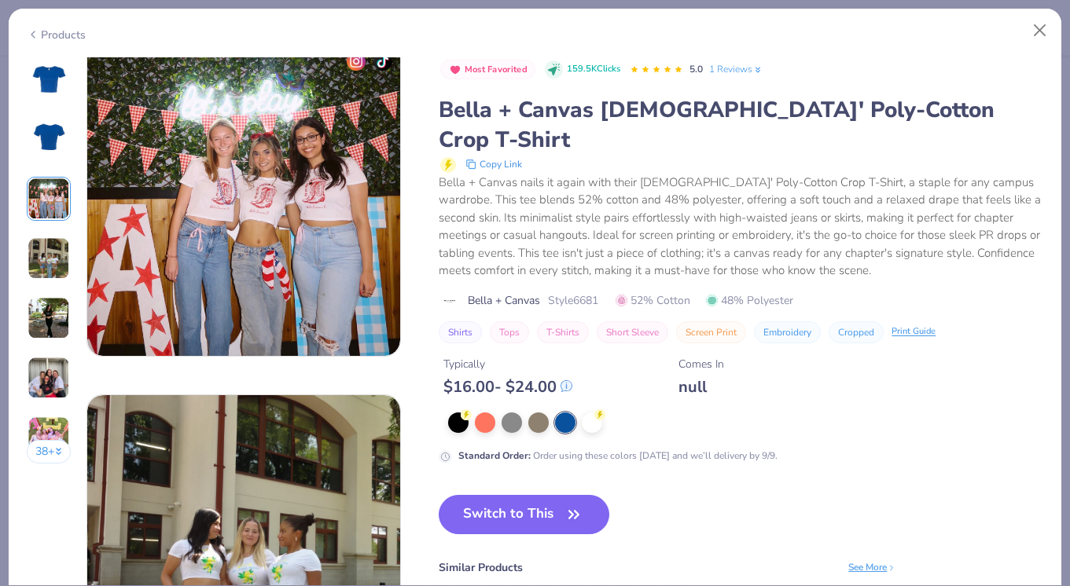
scroll to position [704, 0]
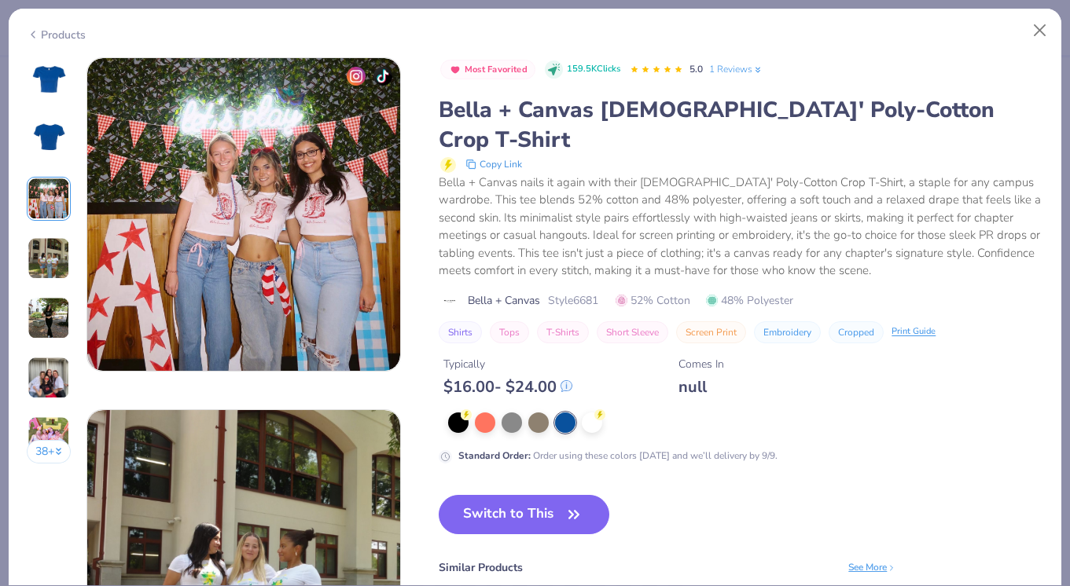
click at [57, 336] on img at bounding box center [49, 318] width 42 height 42
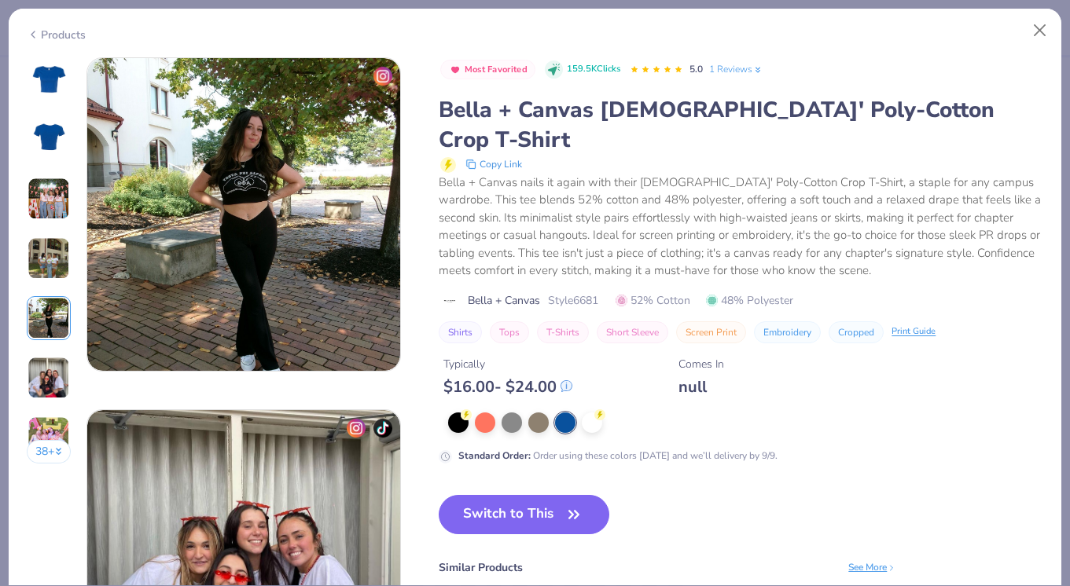
click at [56, 366] on img at bounding box center [49, 378] width 42 height 42
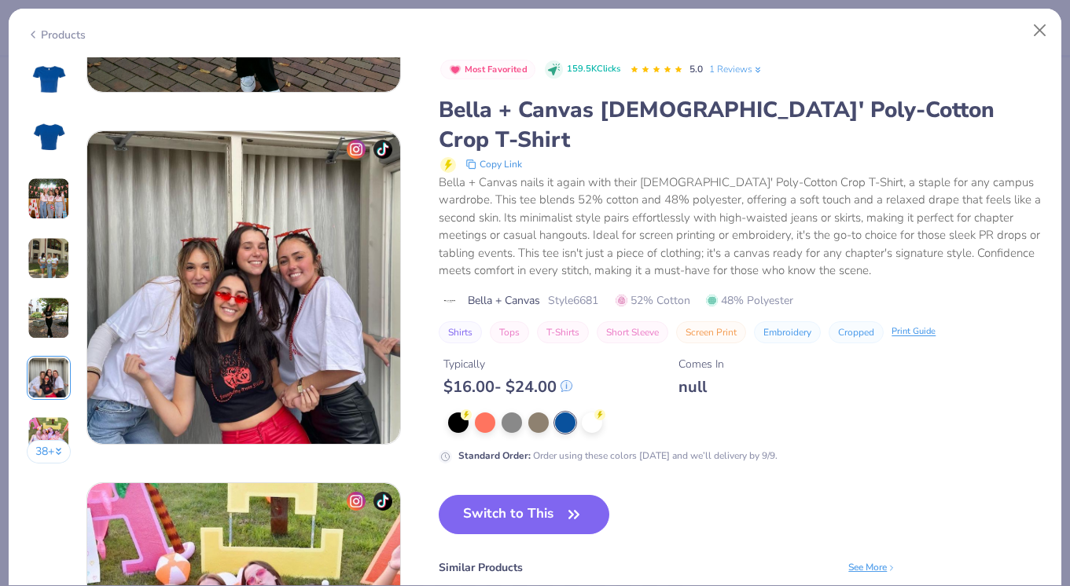
scroll to position [1761, 0]
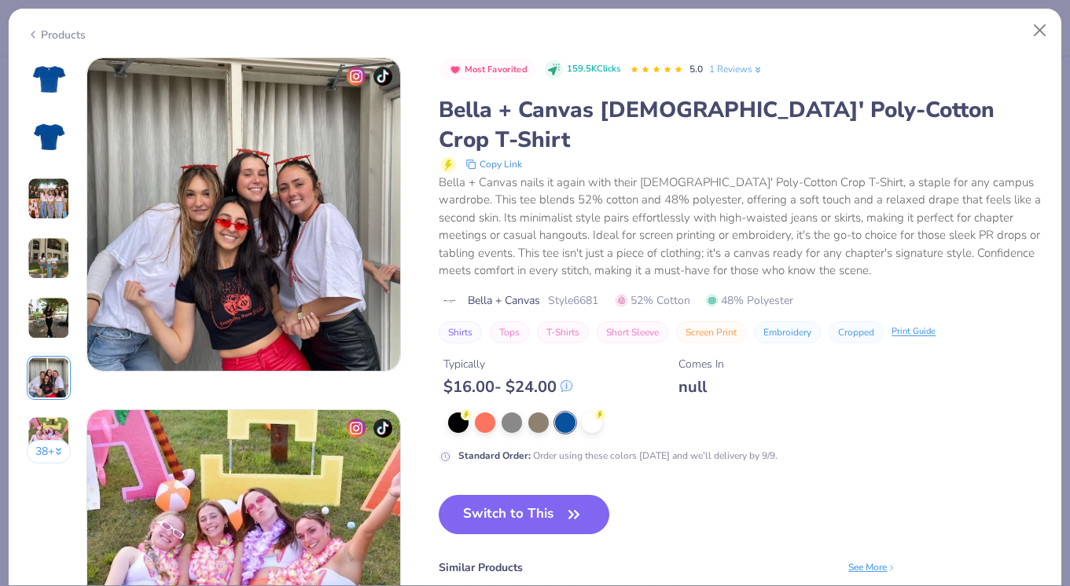
click at [53, 384] on img at bounding box center [49, 378] width 42 height 42
click at [51, 427] on img at bounding box center [49, 438] width 42 height 42
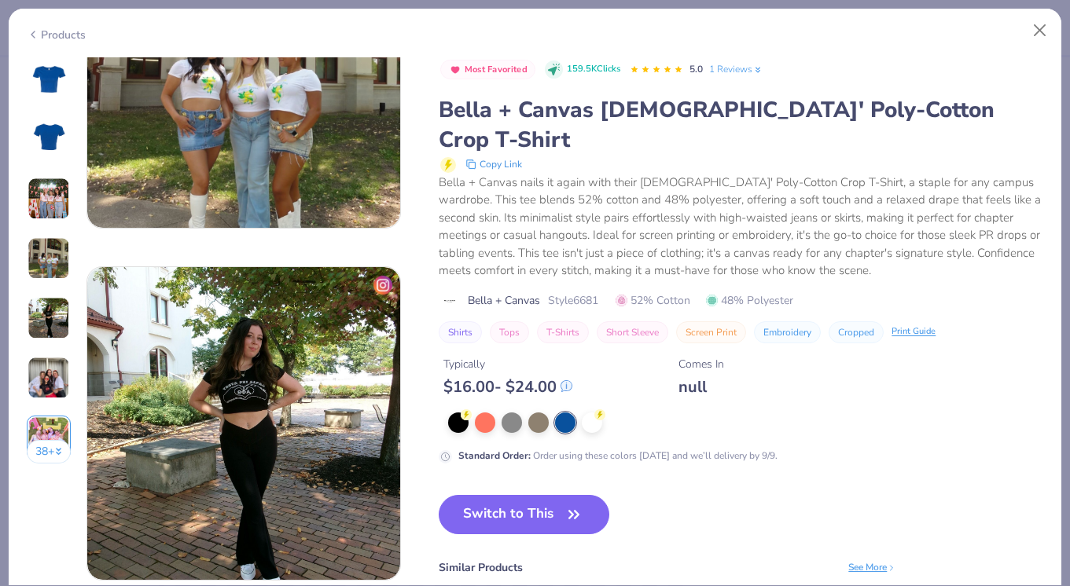
scroll to position [1178, 0]
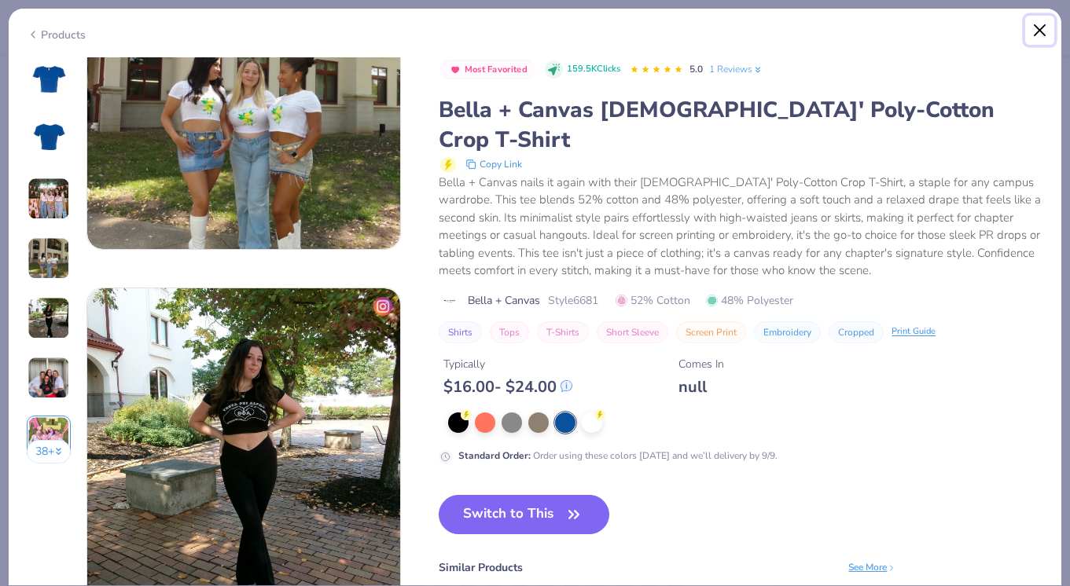
click at [1038, 30] on button "Close" at bounding box center [1040, 31] width 30 height 30
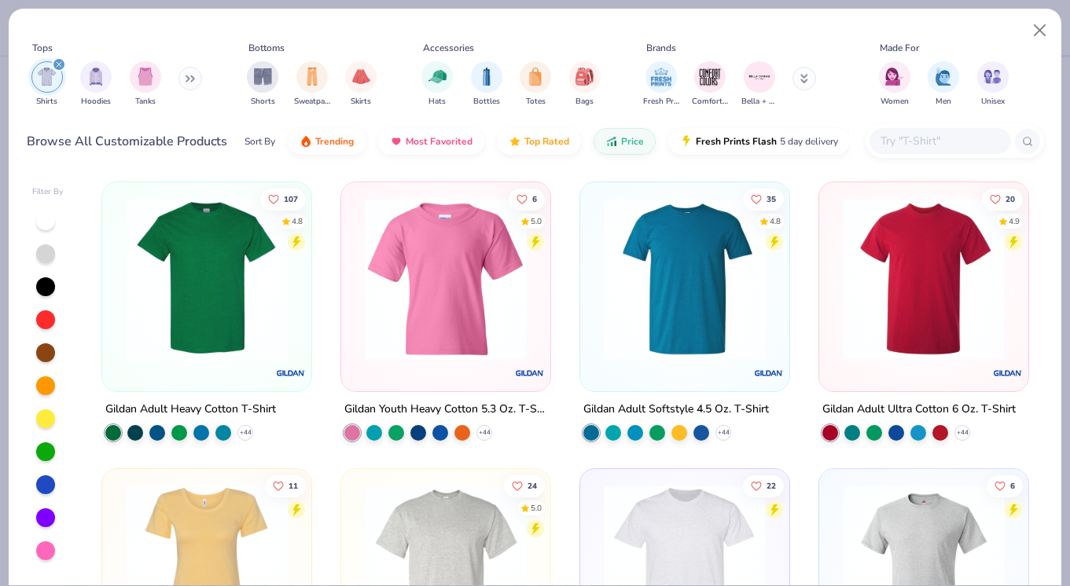
click at [59, 61] on div "filter for Shirts" at bounding box center [59, 64] width 14 height 14
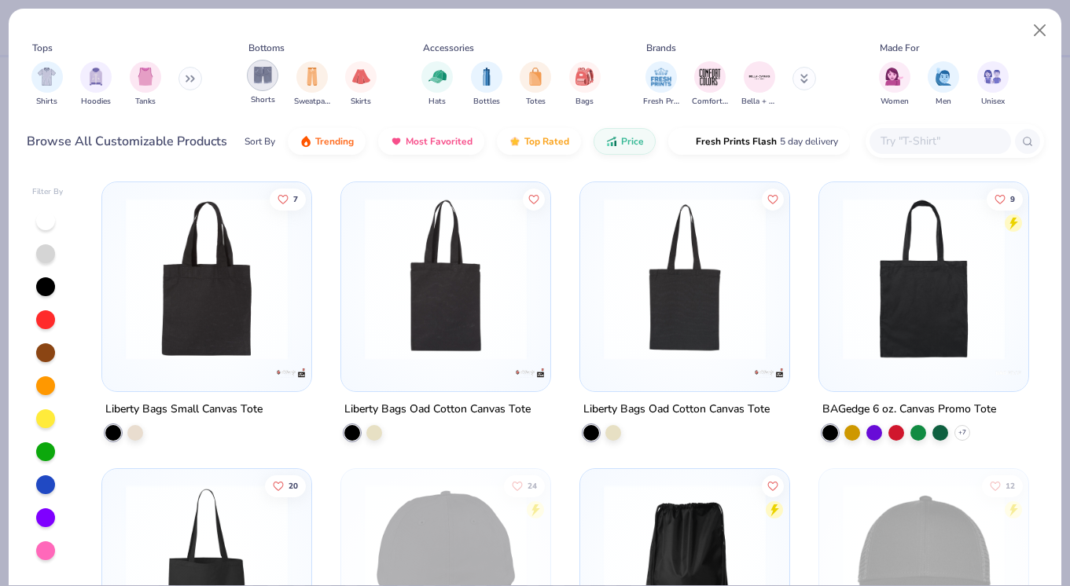
click at [263, 73] on img "filter for Shorts" at bounding box center [263, 75] width 18 height 18
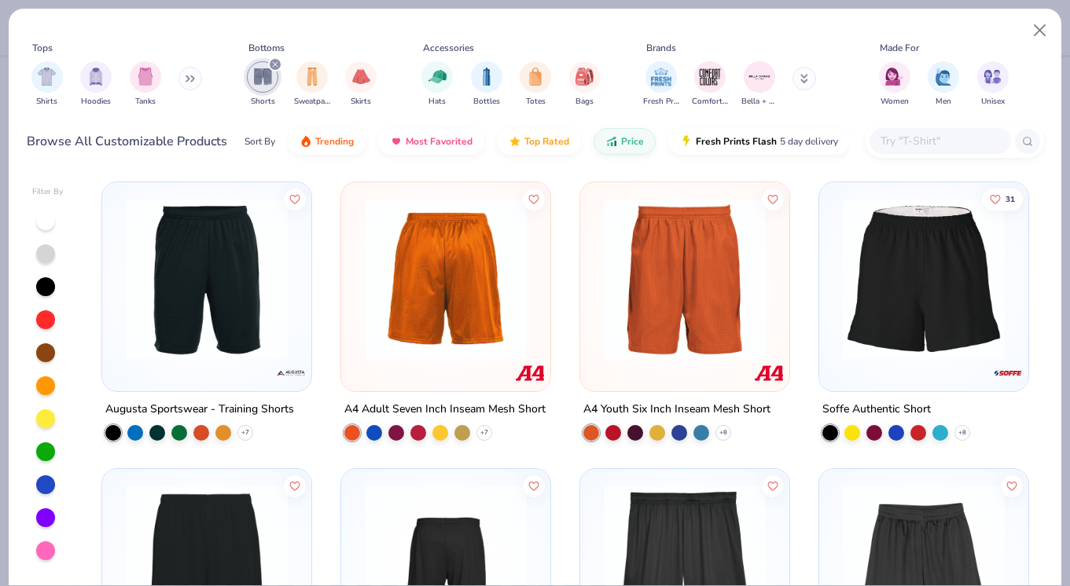
click at [273, 65] on icon "filter for Shorts" at bounding box center [275, 64] width 5 height 5
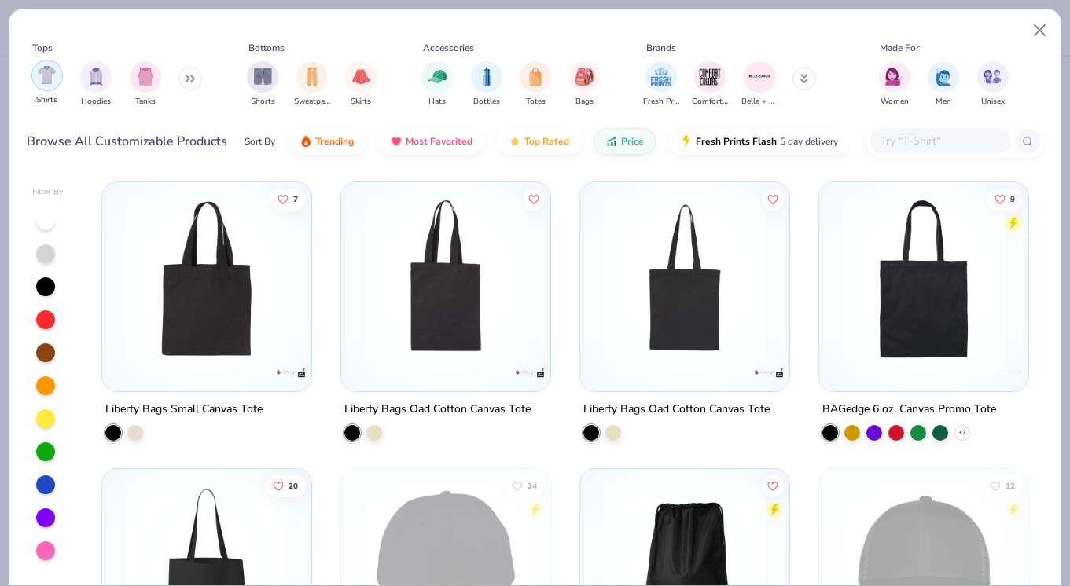
click at [42, 77] on img "filter for Shirts" at bounding box center [47, 75] width 18 height 18
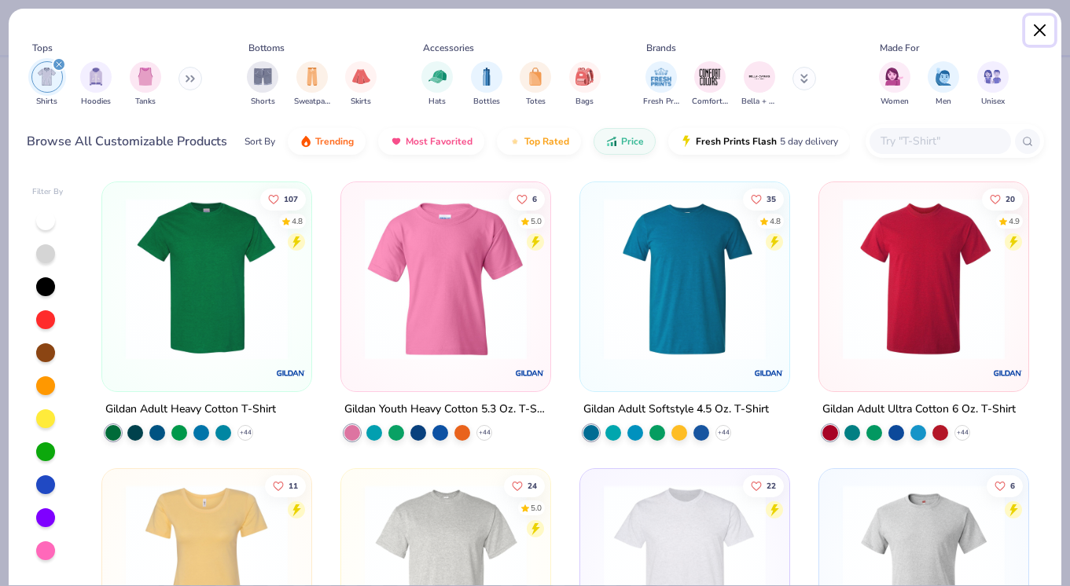
click at [1046, 31] on button "Close" at bounding box center [1040, 31] width 30 height 30
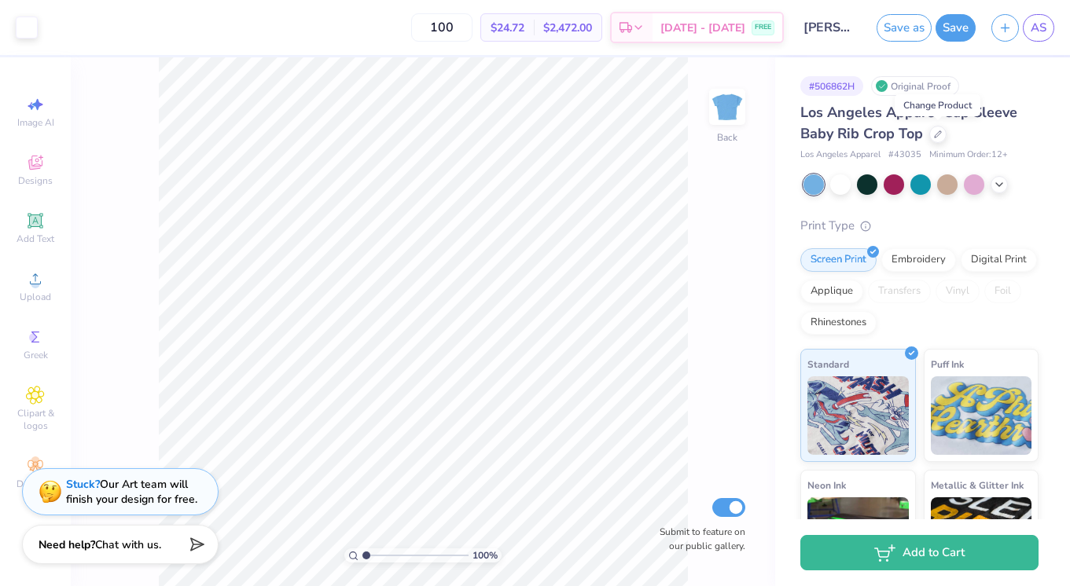
click at [1041, 42] on div "Save as Save AS" at bounding box center [973, 27] width 193 height 55
click at [1039, 30] on span "AS" at bounding box center [1039, 28] width 16 height 18
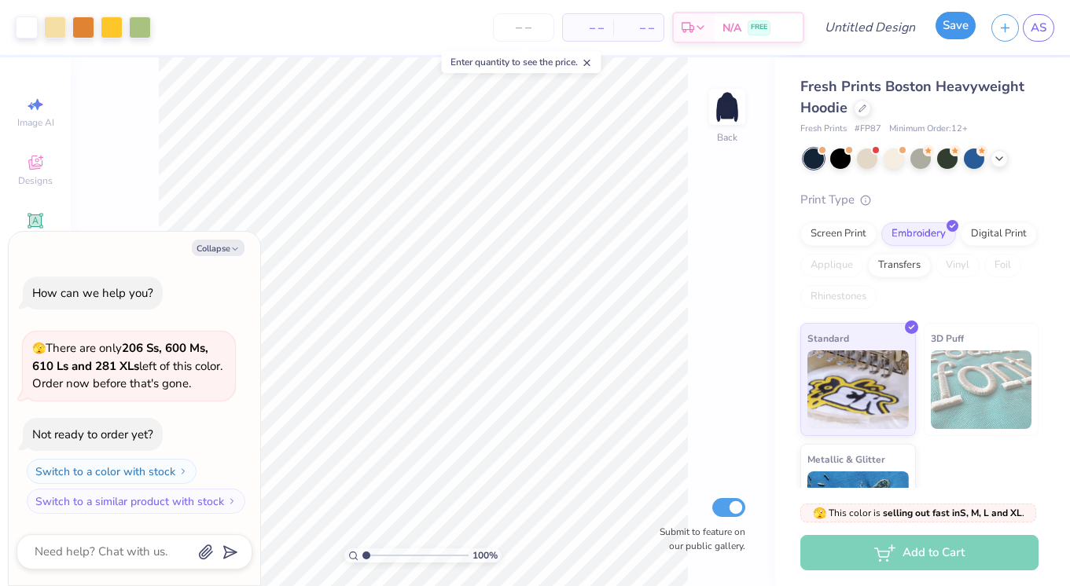
click at [965, 31] on button "Save" at bounding box center [956, 26] width 40 height 28
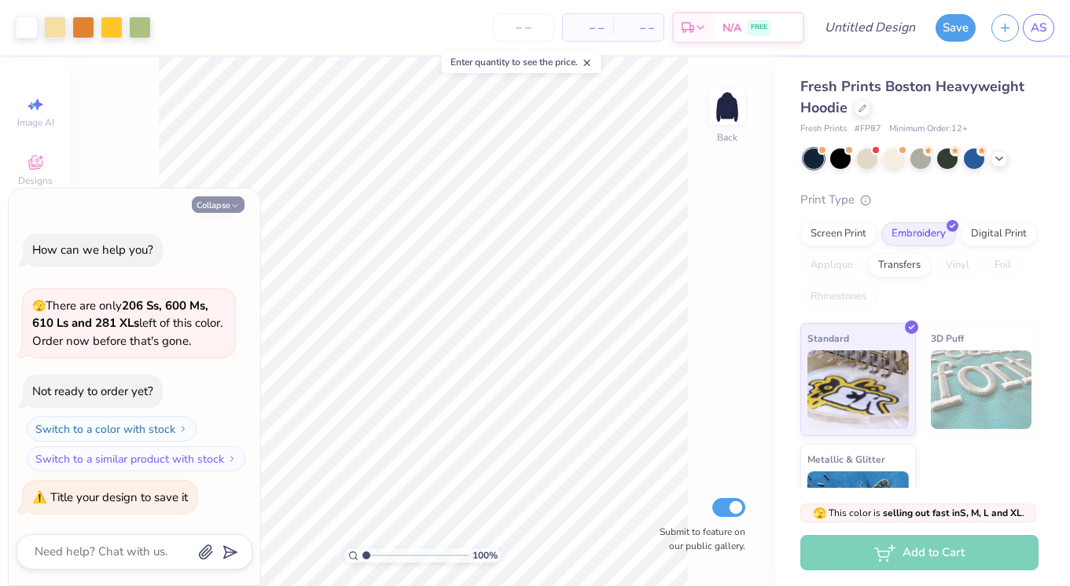
click at [225, 209] on button "Collapse" at bounding box center [218, 205] width 53 height 17
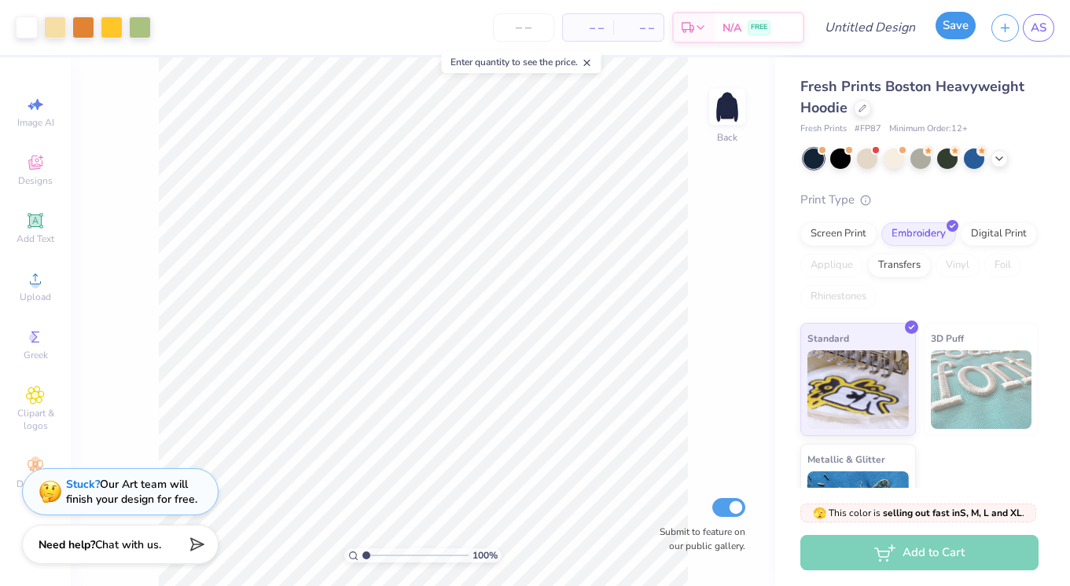
click at [968, 35] on button "Save" at bounding box center [956, 26] width 40 height 28
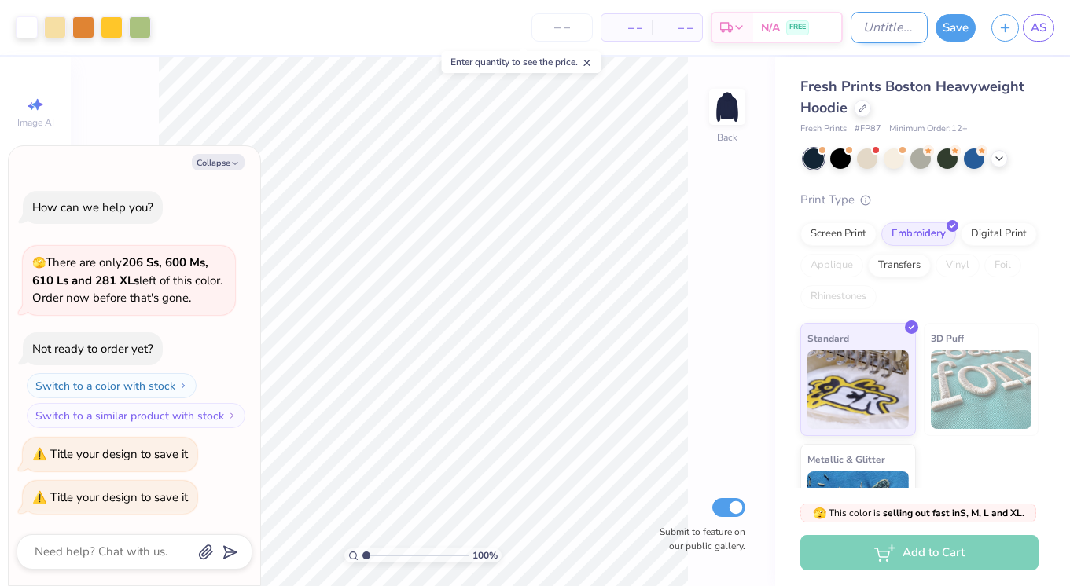
type textarea "x"
click at [871, 28] on input "Design Title" at bounding box center [889, 27] width 77 height 31
type input "e"
type textarea "x"
type input "er"
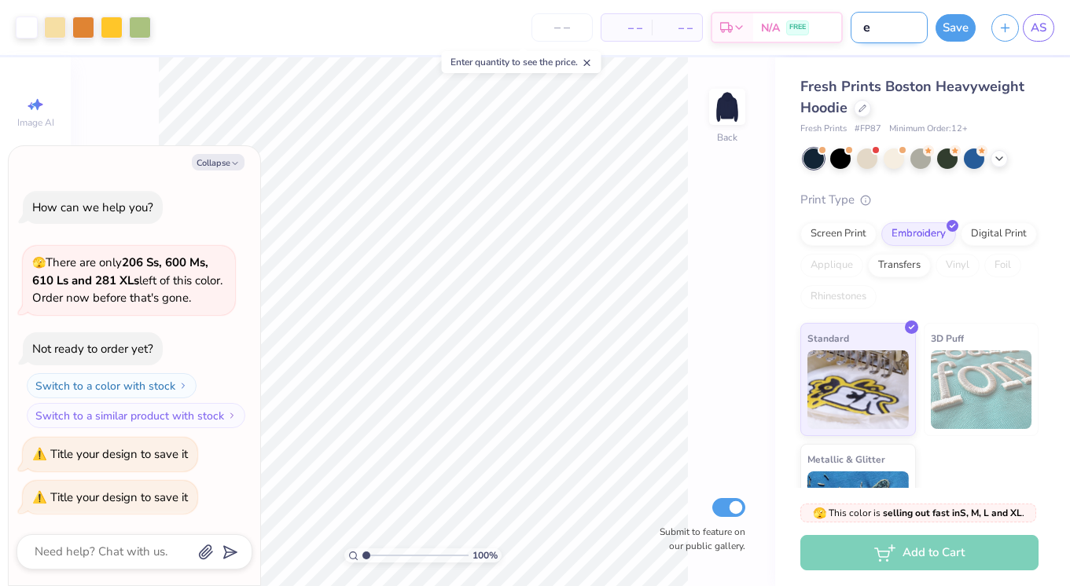
type textarea "x"
type input "e"
type textarea "x"
type input "m"
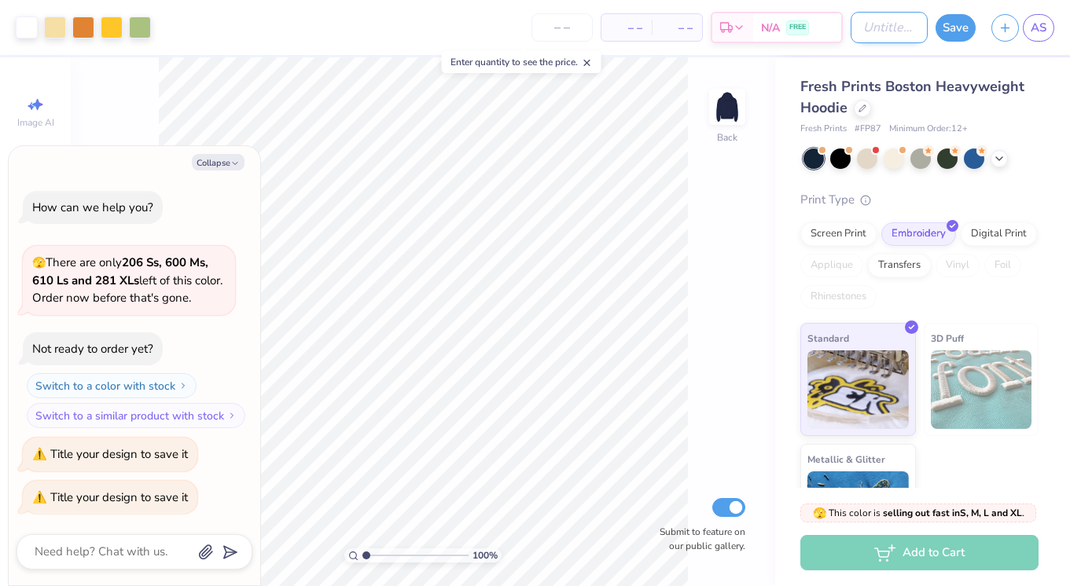
type textarea "x"
type input "me"
type textarea "x"
type input "mer"
type textarea "x"
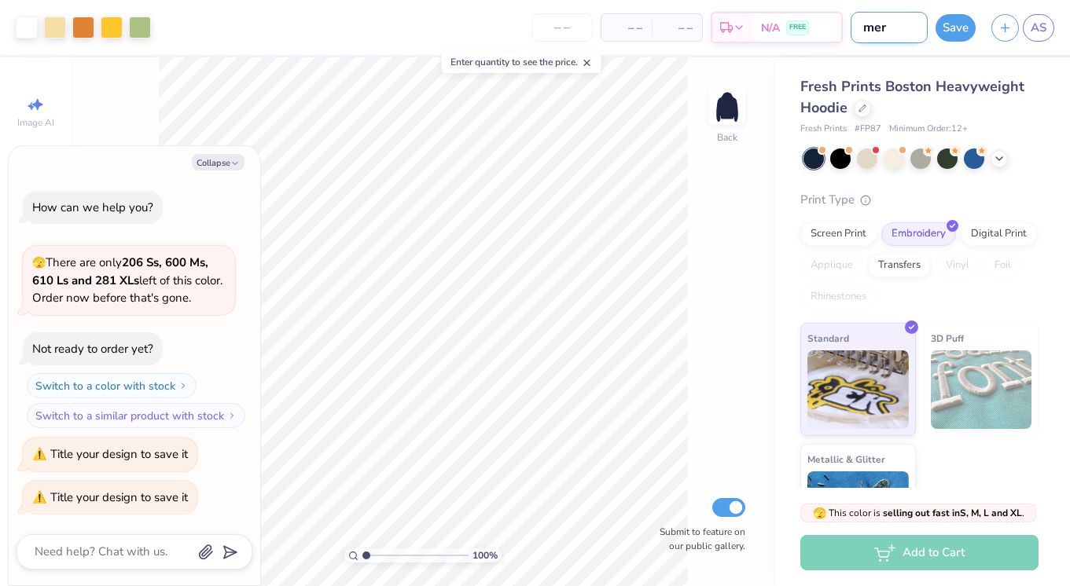
type input "merc"
type textarea "x"
type input "merch"
type textarea "x"
type input "merch"
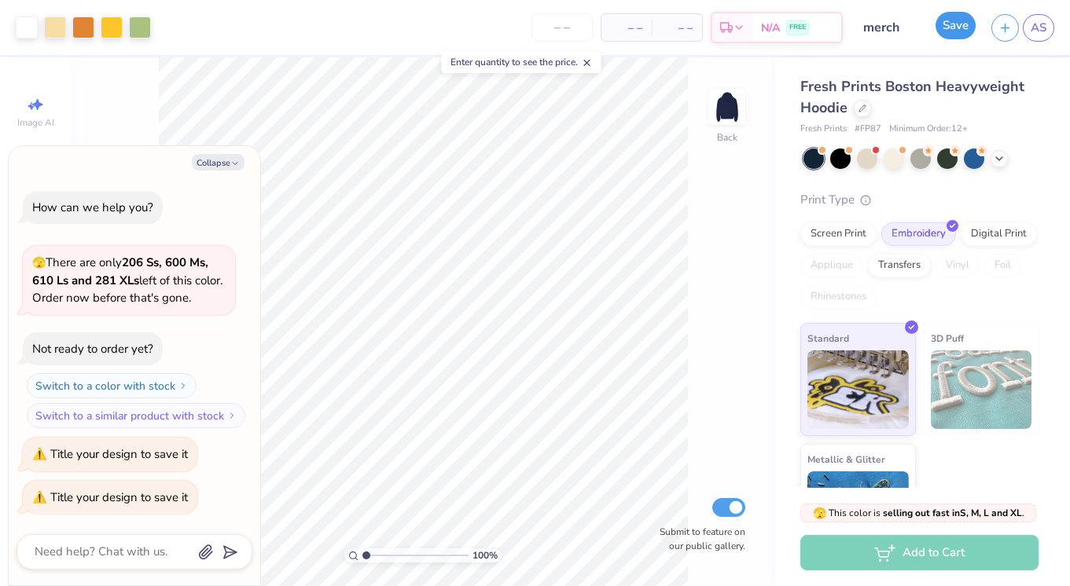
click at [971, 22] on button "Save" at bounding box center [956, 26] width 40 height 28
click at [234, 159] on icon "button" at bounding box center [234, 163] width 9 height 9
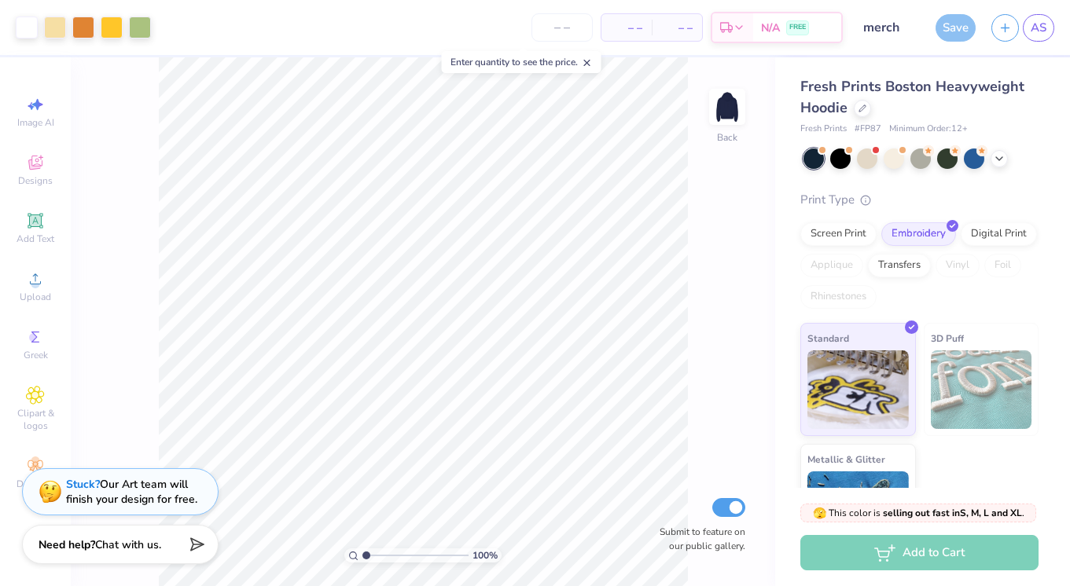
type textarea "x"
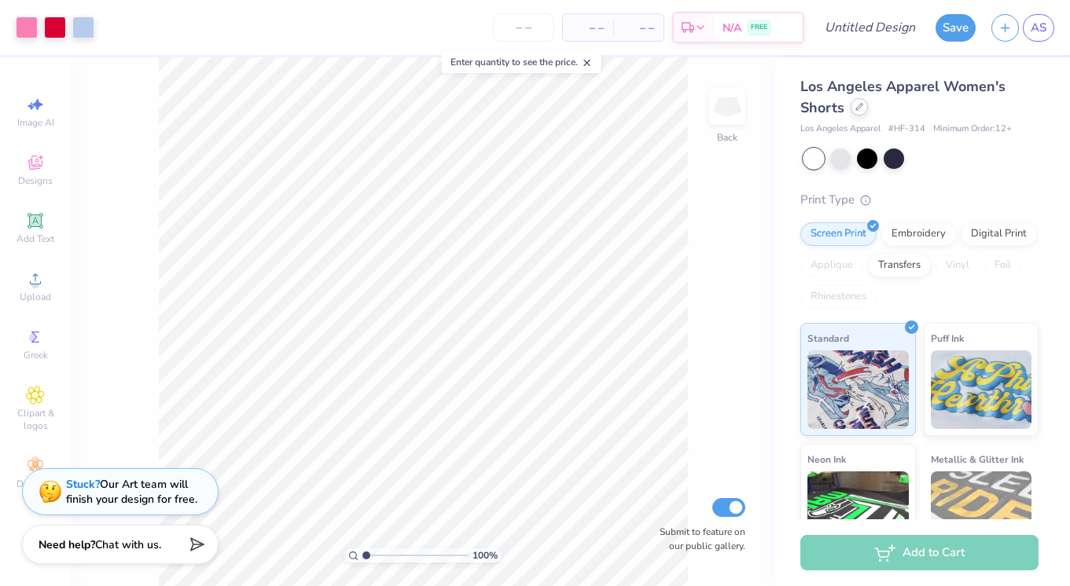
click at [855, 105] on icon at bounding box center [859, 107] width 8 height 8
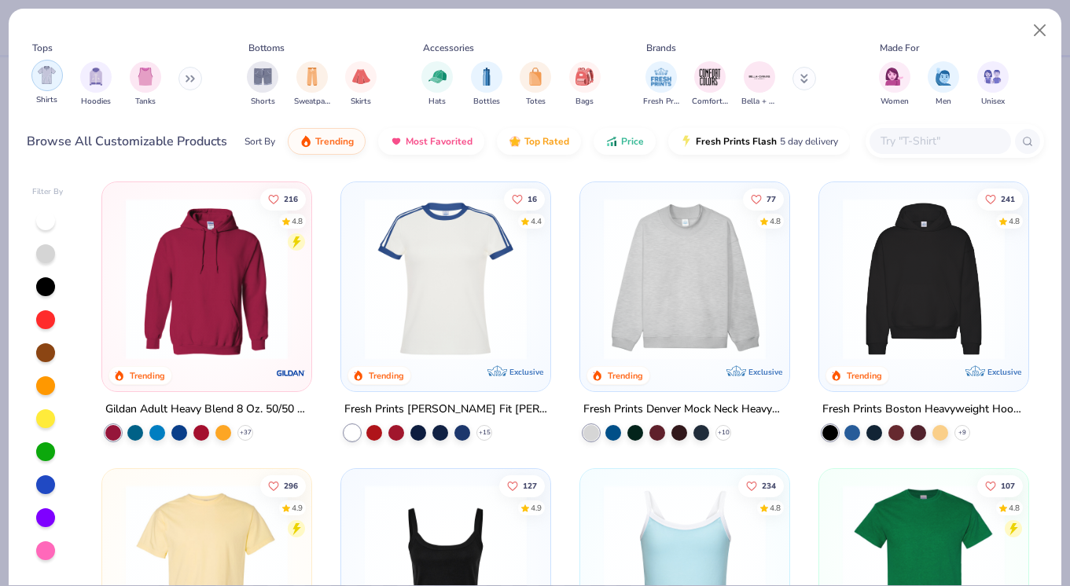
click at [48, 77] on img "filter for Shirts" at bounding box center [47, 75] width 18 height 18
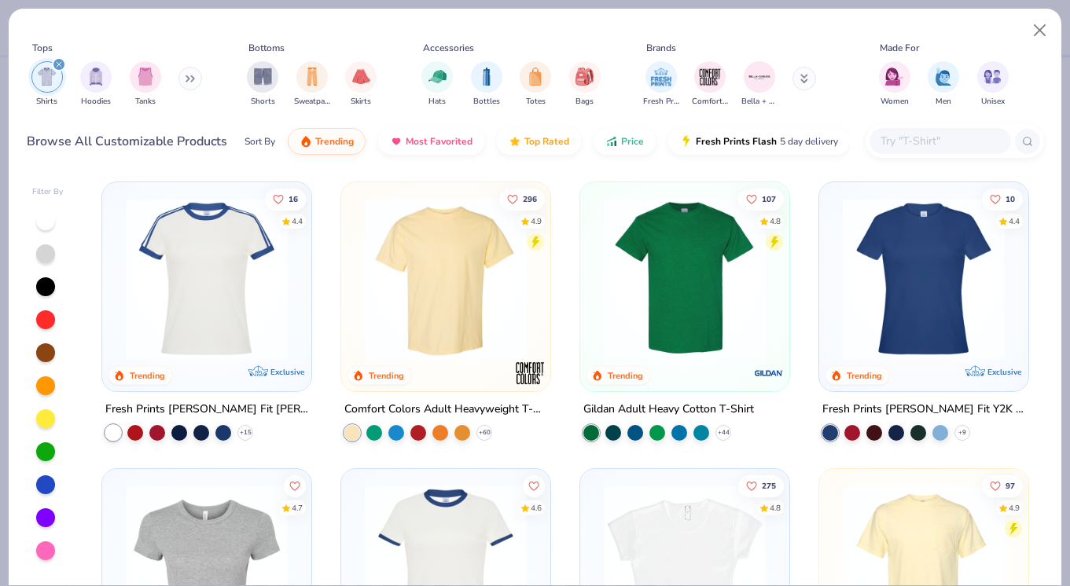
click at [455, 284] on img at bounding box center [446, 279] width 178 height 162
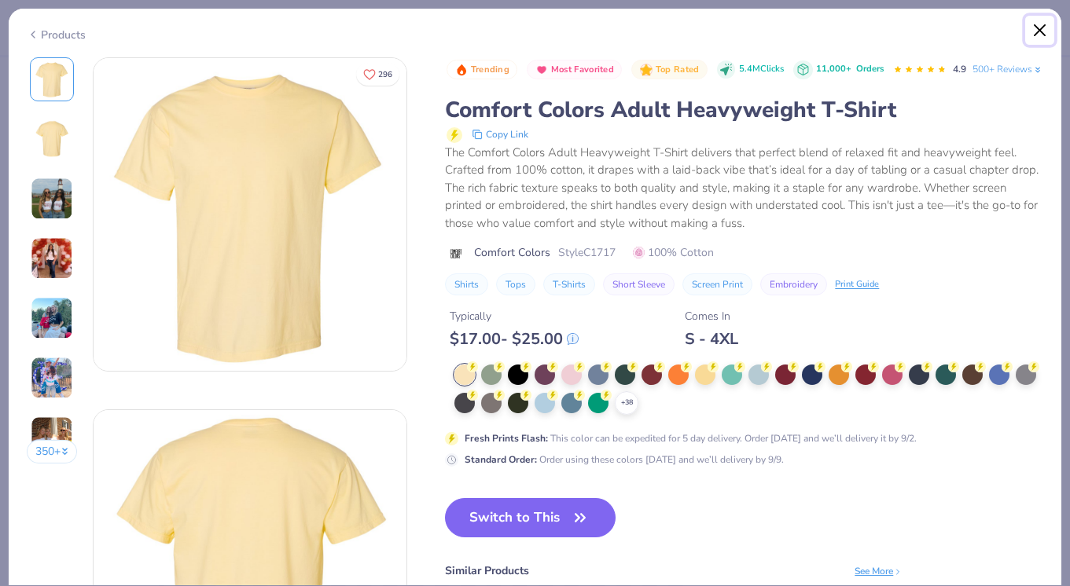
click at [1046, 28] on button "Close" at bounding box center [1040, 31] width 30 height 30
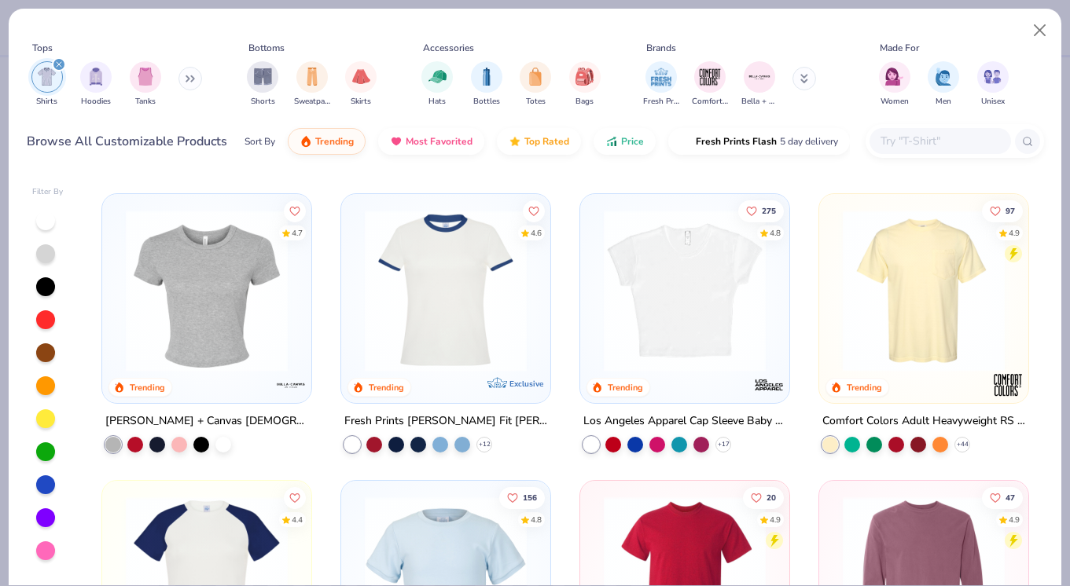
scroll to position [277, 0]
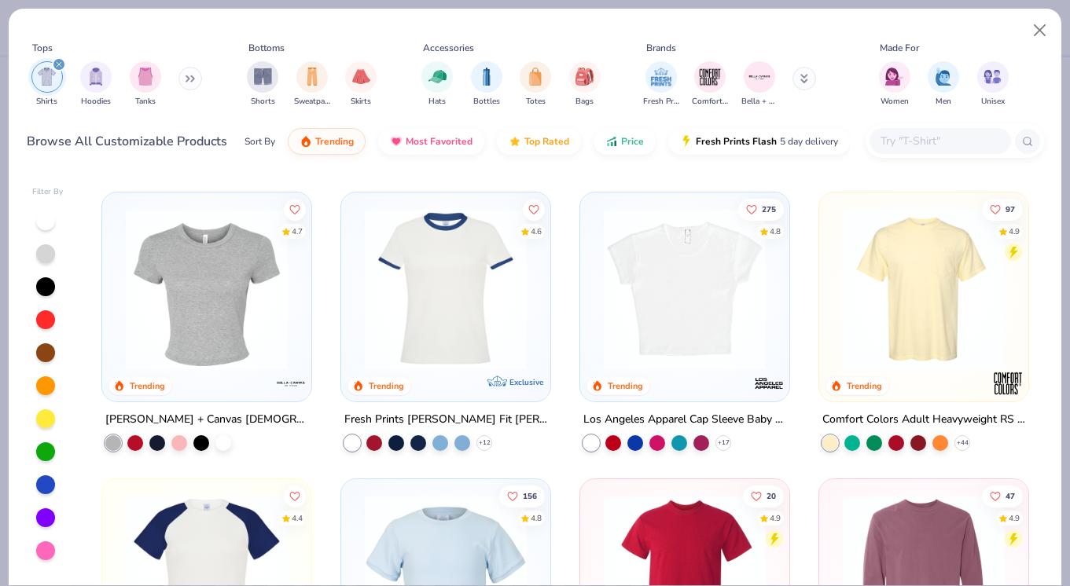
click at [659, 307] on img at bounding box center [685, 289] width 178 height 162
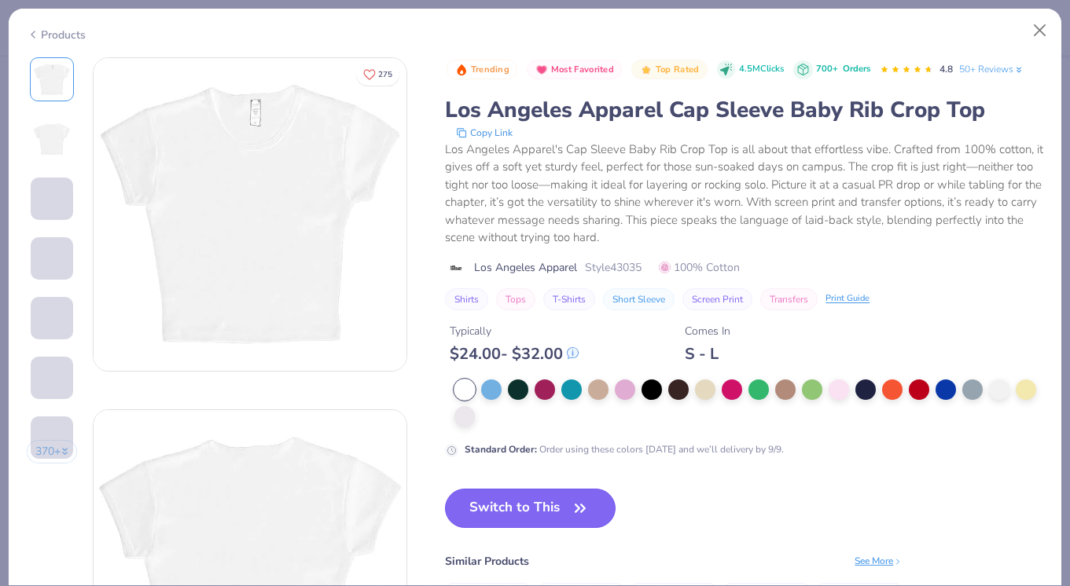
click at [523, 509] on button "Switch to This" at bounding box center [530, 508] width 171 height 39
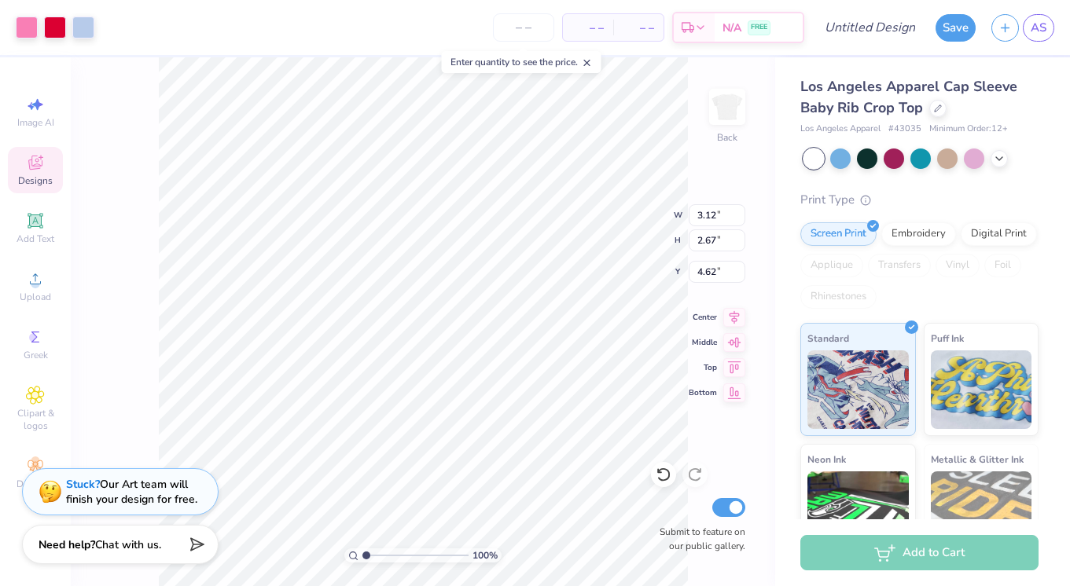
type input "5.39"
type input "4.60"
type input "2.62"
type input "6.64"
type input "5.67"
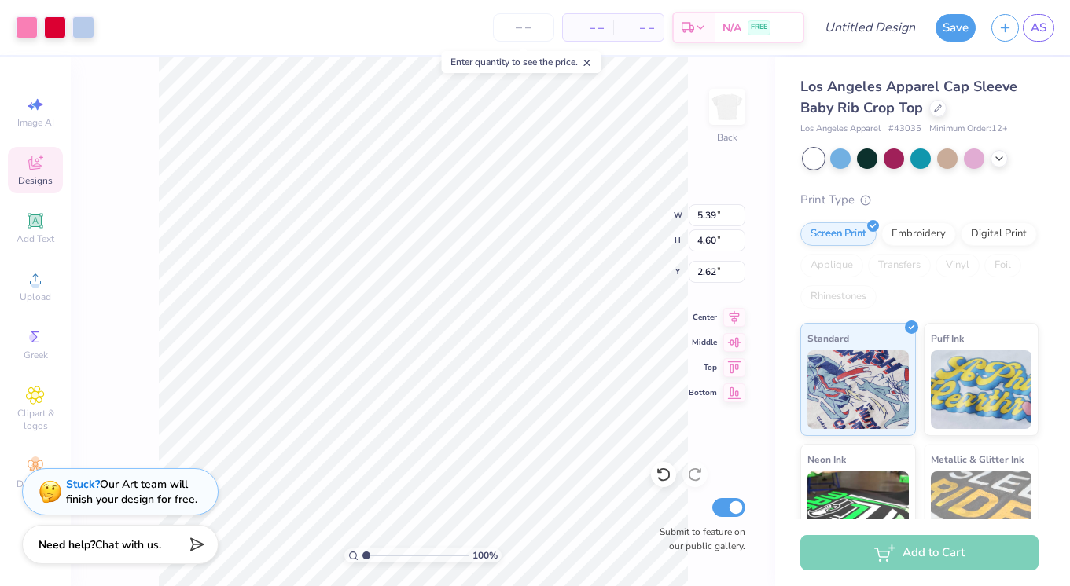
type input "1.52"
type input "6.74"
type input "5.76"
type input "1.43"
type input "0.50"
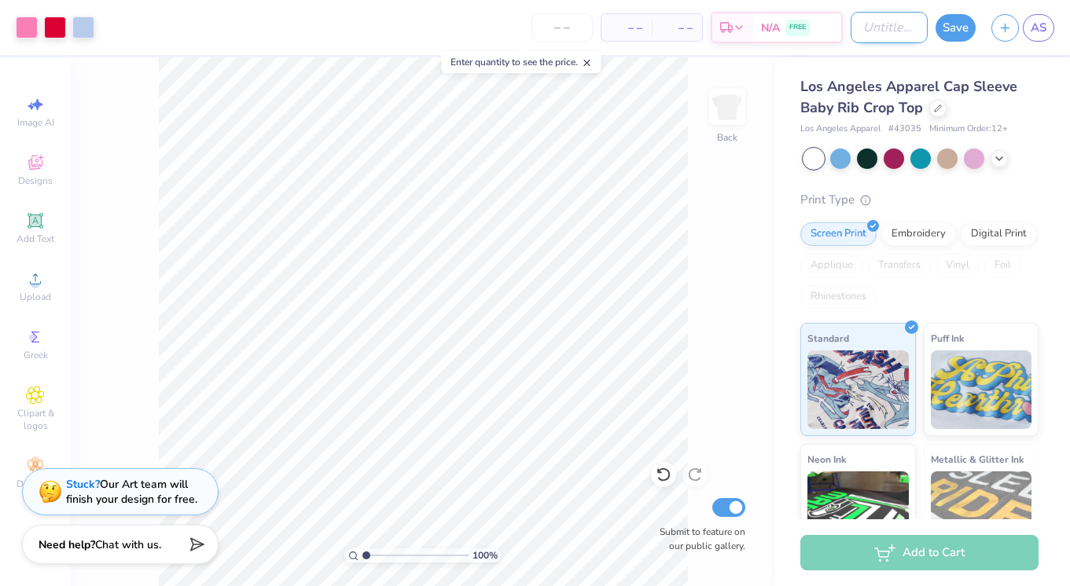
click at [873, 27] on input "Design Title" at bounding box center [889, 27] width 77 height 31
type input "idk"
click at [950, 29] on button "Save" at bounding box center [956, 26] width 40 height 28
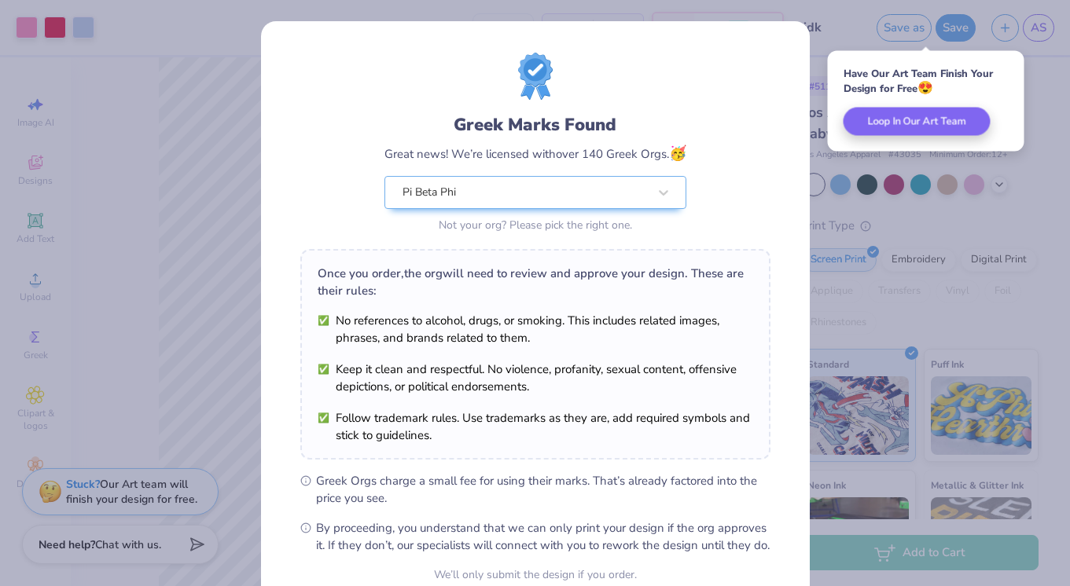
click at [231, 189] on div "Greek Marks Found Great news! We’re licensed with over 140 Greek Orgs. 🥳 Pi Bet…" at bounding box center [535, 293] width 1070 height 586
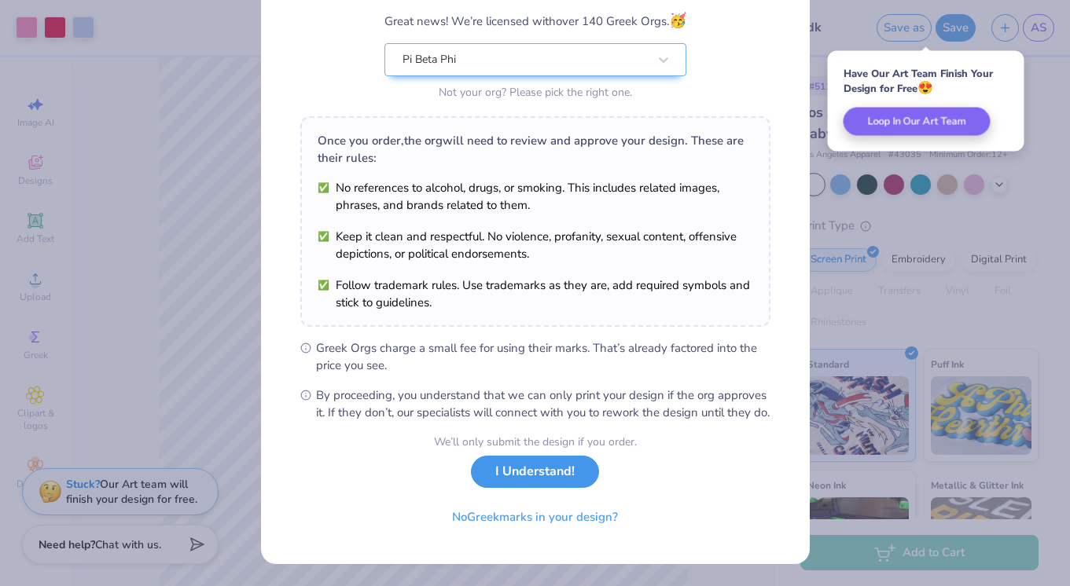
click at [537, 477] on button "I Understand!" at bounding box center [535, 472] width 128 height 32
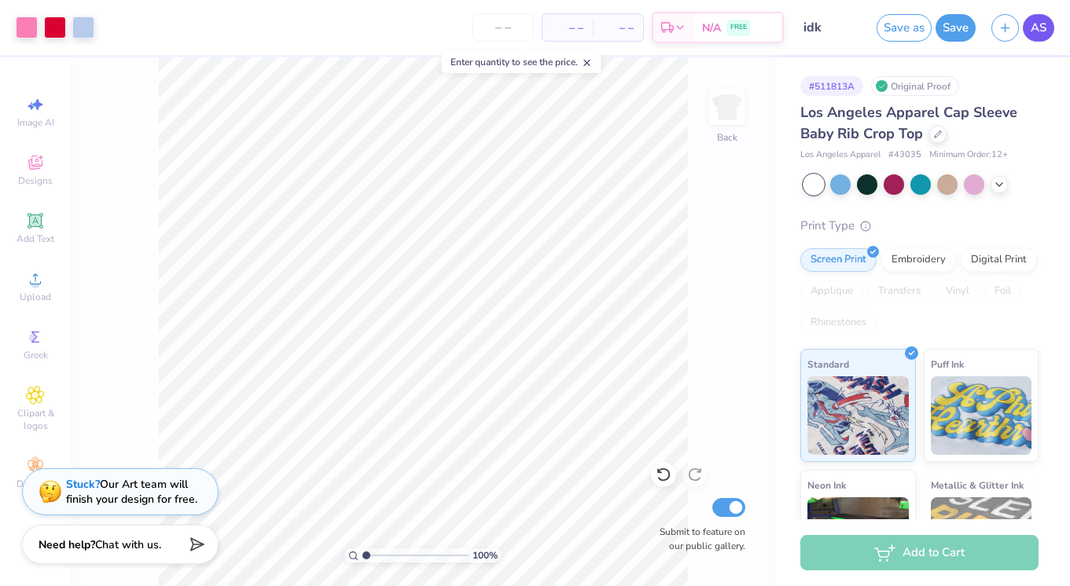
click at [1032, 33] on span "AS" at bounding box center [1039, 28] width 16 height 18
